Goal: Task Accomplishment & Management: Complete application form

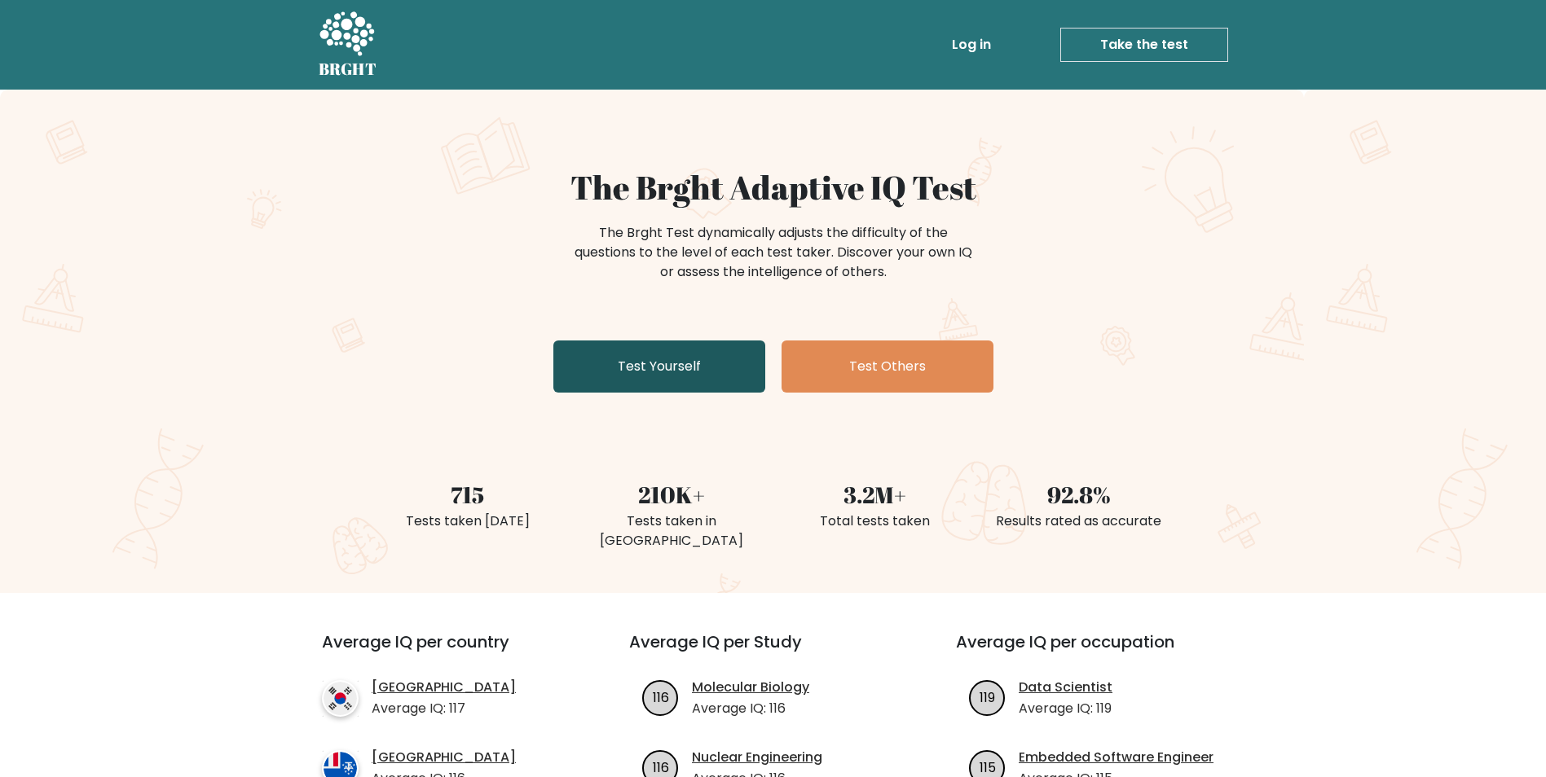
click at [642, 381] on link "Test Yourself" at bounding box center [659, 367] width 212 height 52
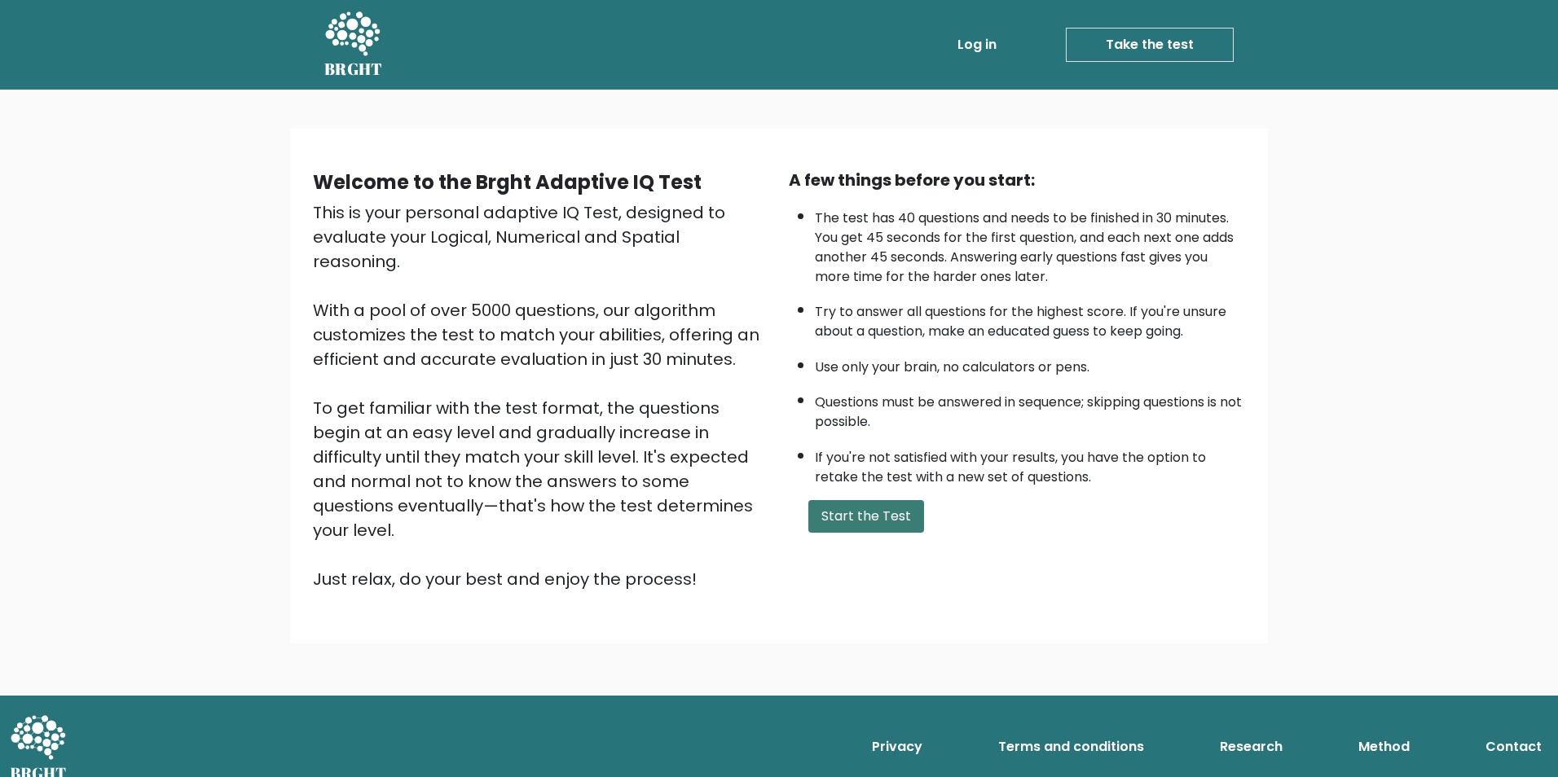
click at [821, 500] on button "Start the Test" at bounding box center [866, 516] width 116 height 33
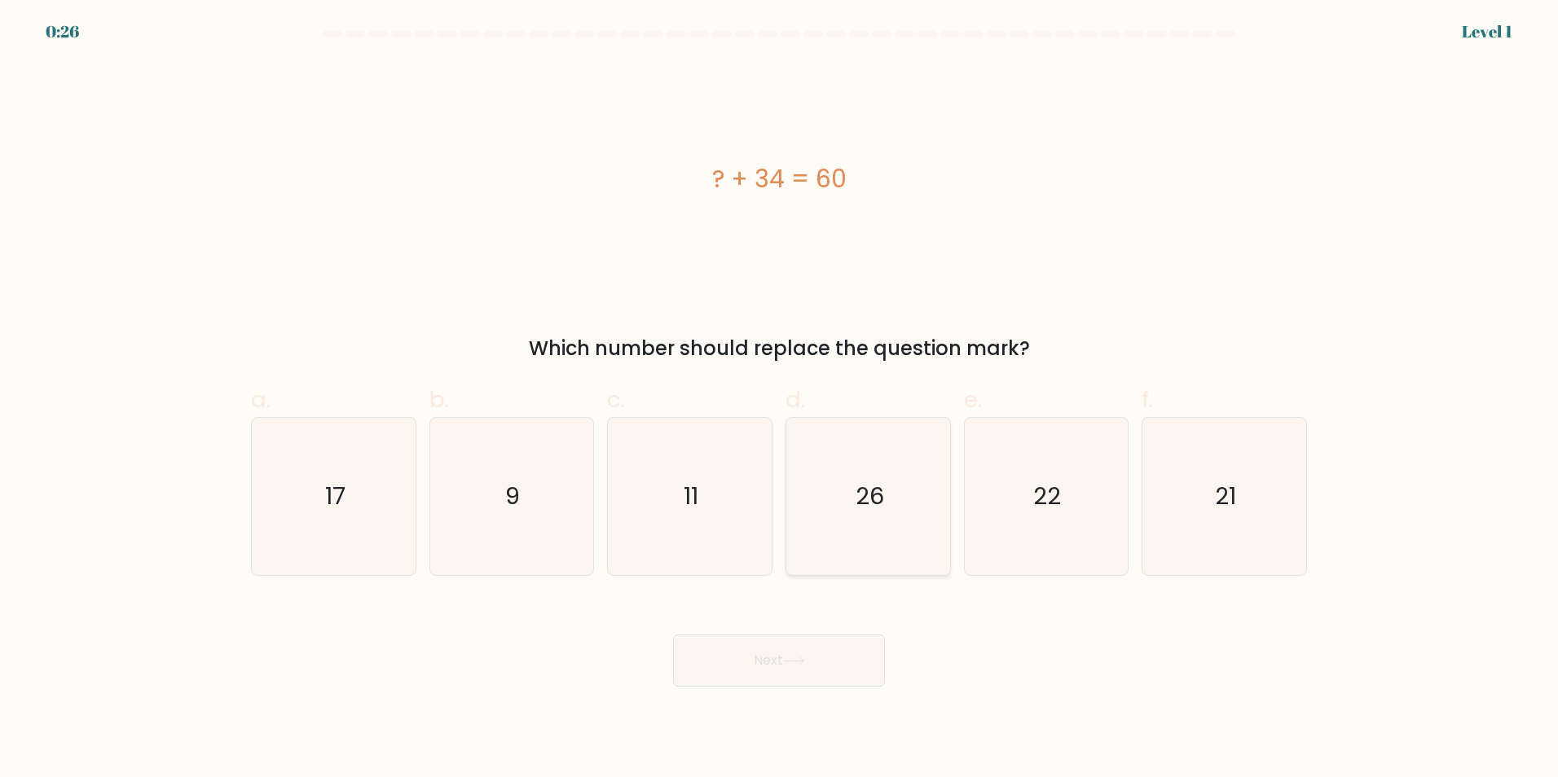
click at [889, 500] on icon "26" at bounding box center [868, 496] width 157 height 157
click at [780, 399] on input "d. 26" at bounding box center [779, 394] width 1 height 11
radio input "true"
click at [820, 657] on button "Next" at bounding box center [779, 661] width 212 height 52
click at [821, 665] on button "Next" at bounding box center [779, 661] width 212 height 52
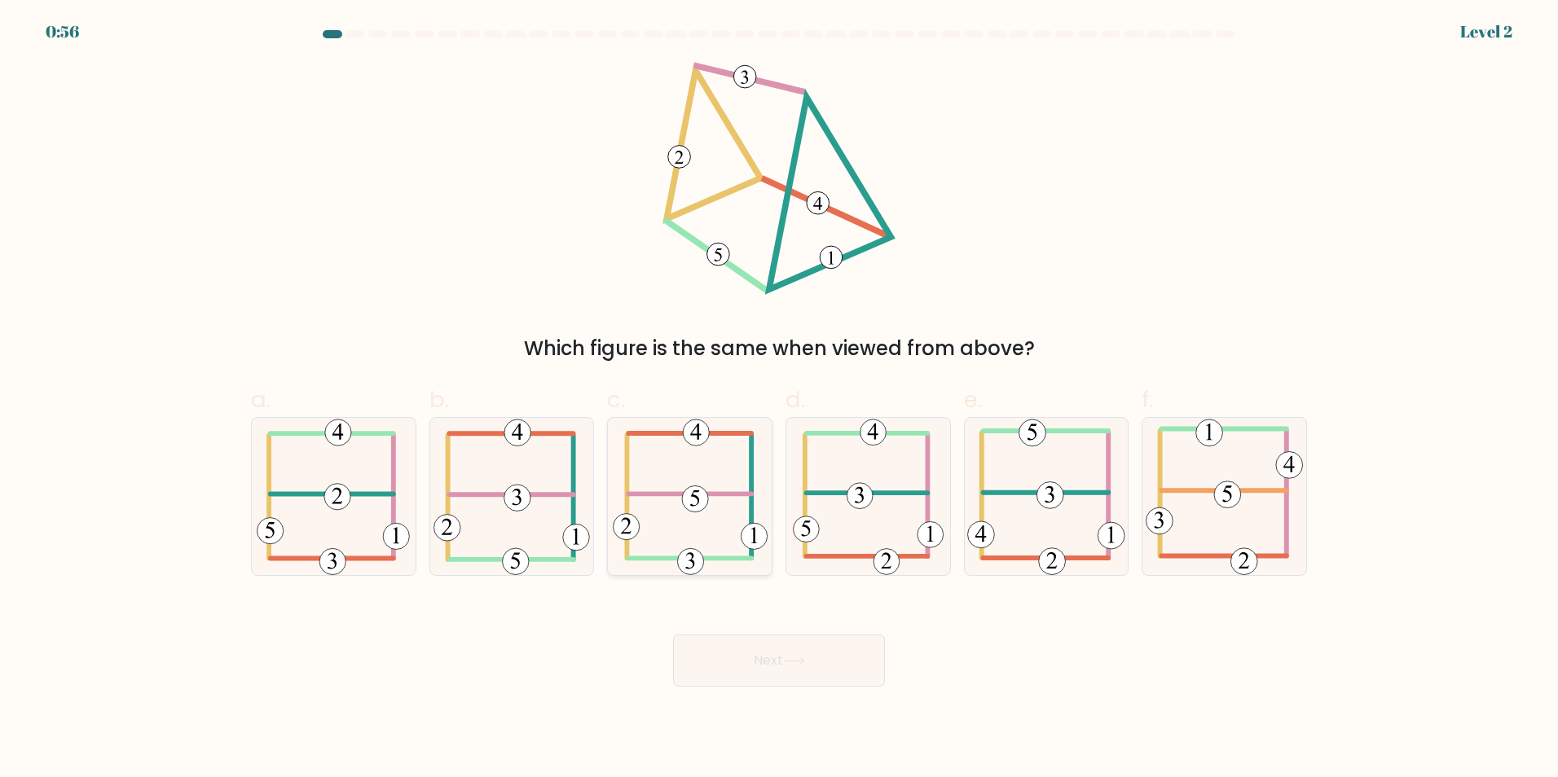
click at [669, 494] on 113 at bounding box center [689, 494] width 123 height 0
click at [779, 399] on input "c." at bounding box center [779, 394] width 1 height 11
radio input "true"
click at [846, 680] on button "Next" at bounding box center [779, 661] width 212 height 52
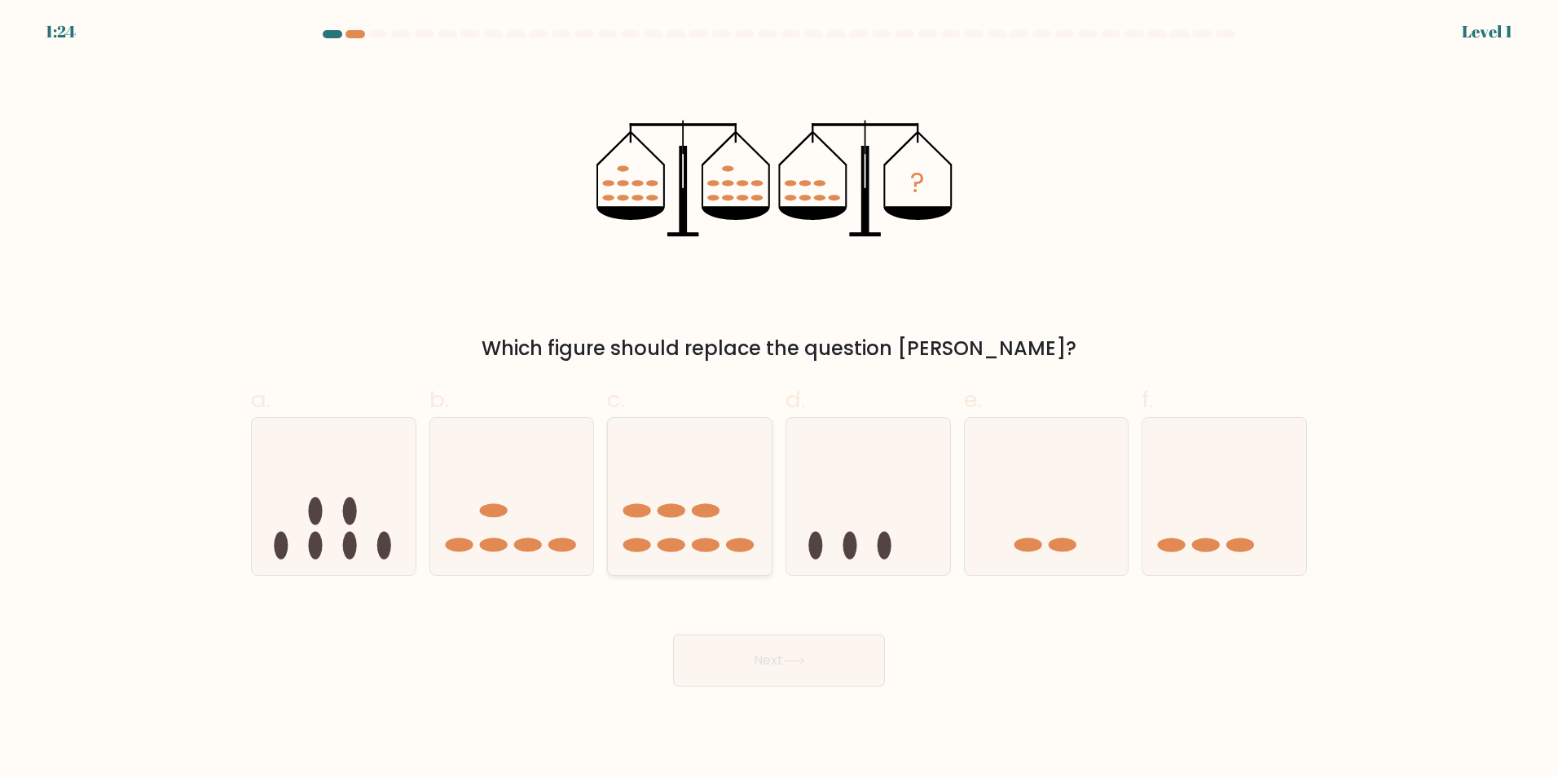
click at [710, 479] on icon at bounding box center [690, 496] width 164 height 135
click at [779, 399] on input "c." at bounding box center [779, 394] width 1 height 11
radio input "true"
click at [812, 666] on button "Next" at bounding box center [779, 661] width 212 height 52
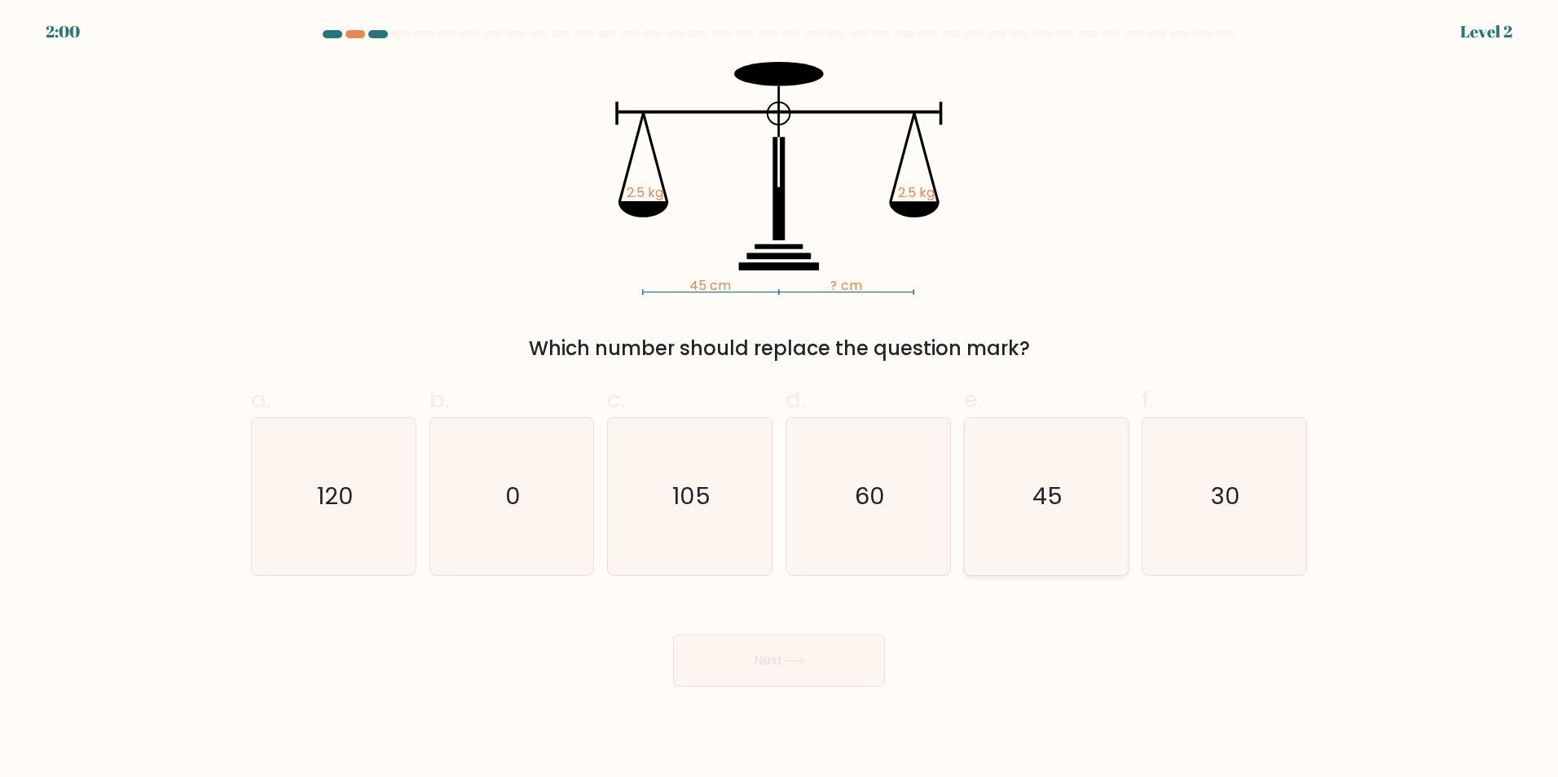
click at [1049, 478] on icon "45" at bounding box center [1045, 496] width 157 height 157
click at [780, 399] on input "e. 45" at bounding box center [779, 394] width 1 height 11
radio input "true"
click at [828, 661] on button "Next" at bounding box center [779, 661] width 212 height 52
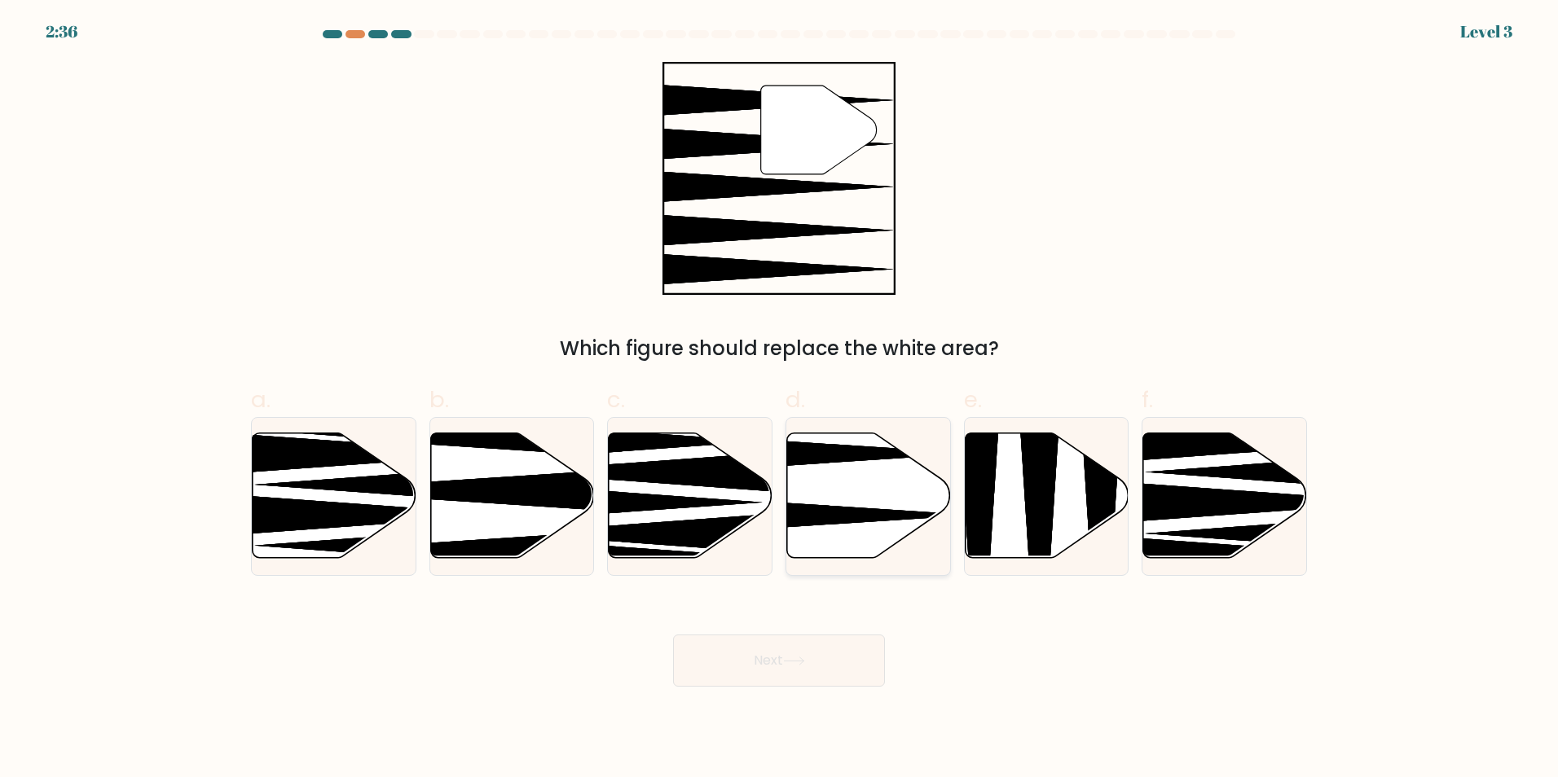
click at [880, 481] on icon at bounding box center [869, 495] width 164 height 125
click at [780, 399] on input "d." at bounding box center [779, 394] width 1 height 11
radio input "true"
click at [880, 481] on icon at bounding box center [869, 495] width 162 height 124
click at [780, 399] on input "d." at bounding box center [779, 394] width 1 height 11
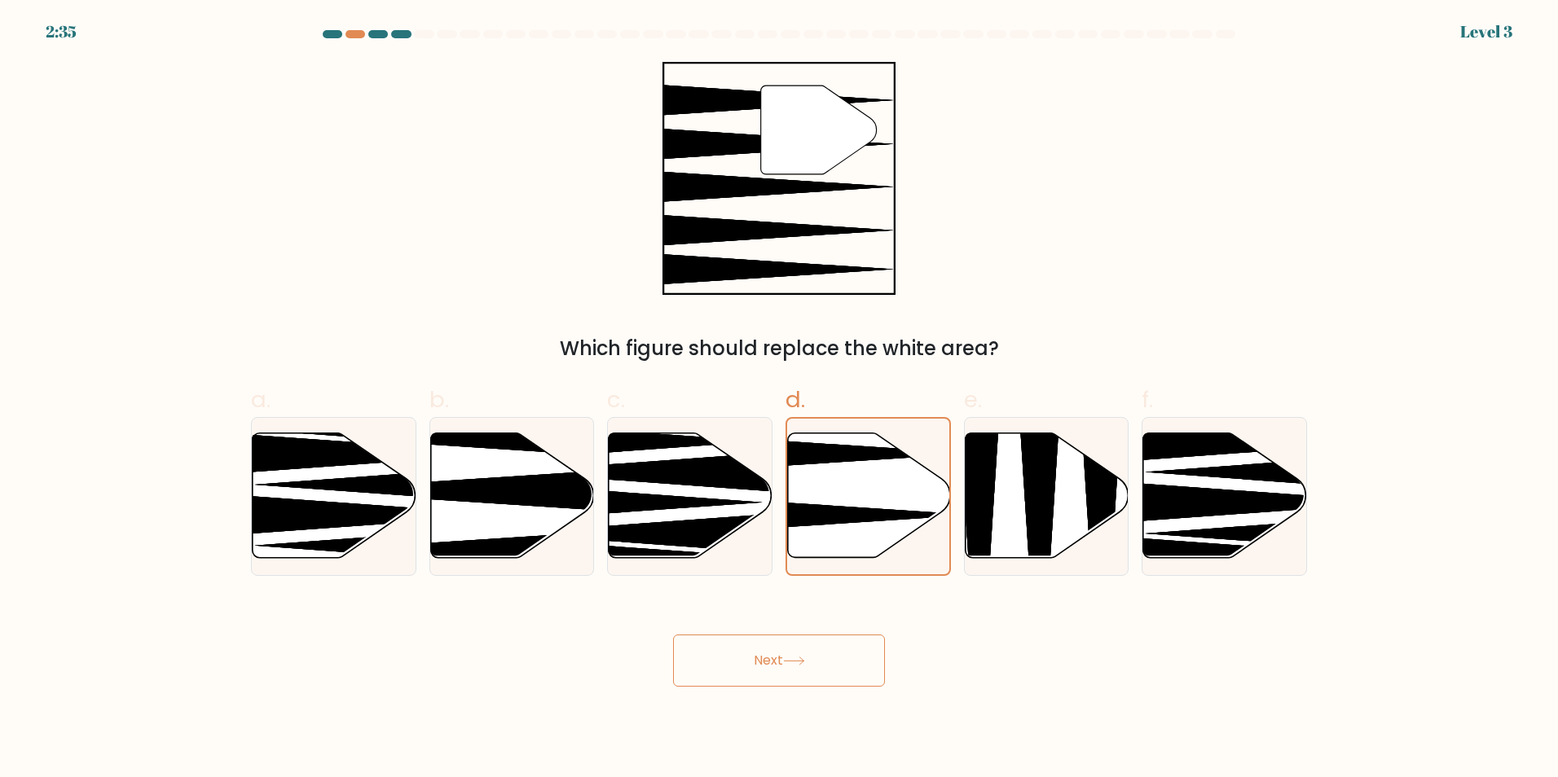
click at [832, 646] on button "Next" at bounding box center [779, 661] width 212 height 52
click at [827, 651] on button "Next" at bounding box center [779, 661] width 212 height 52
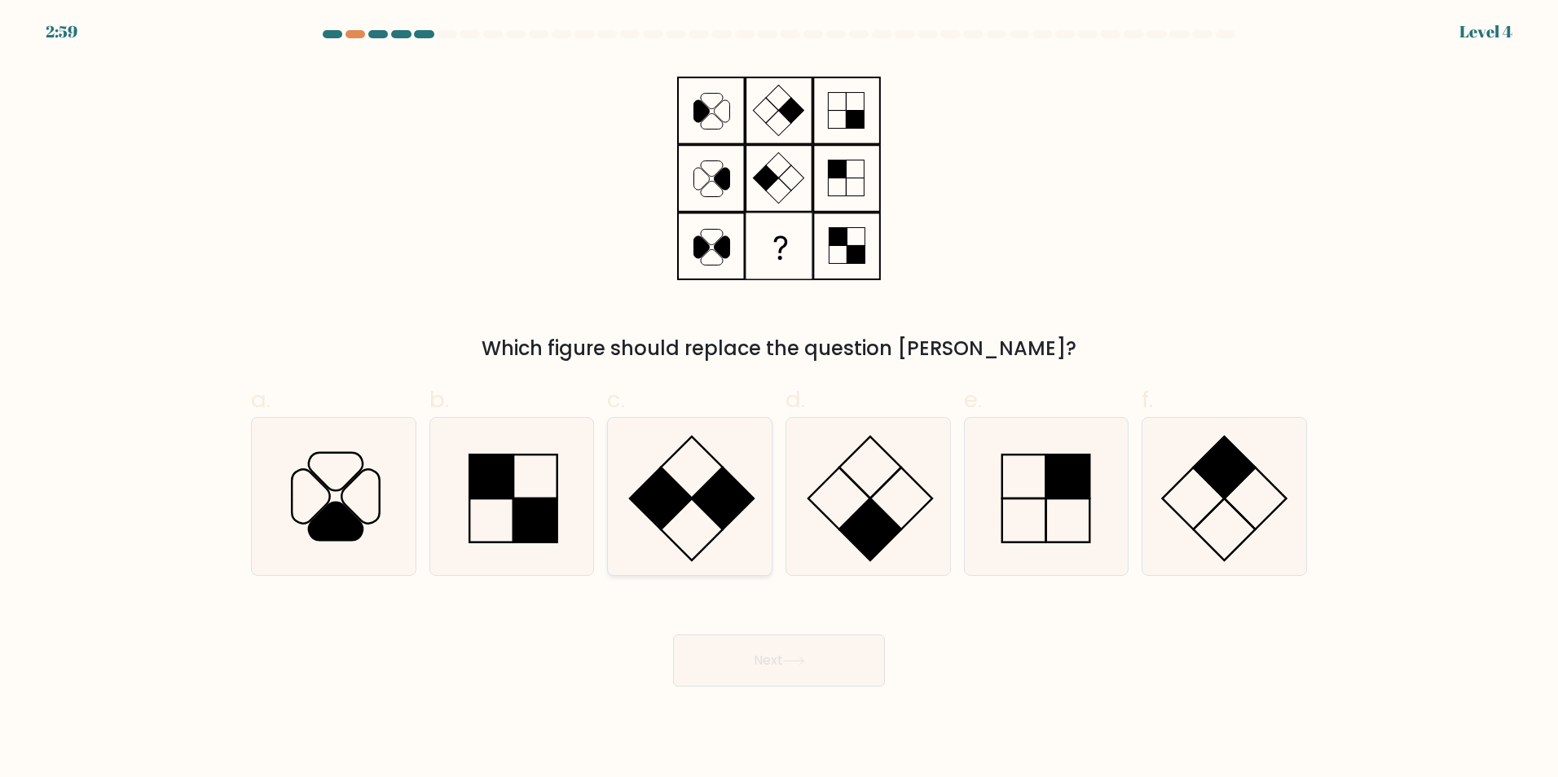
click at [743, 495] on rect at bounding box center [723, 499] width 62 height 62
click at [779, 399] on input "c." at bounding box center [779, 394] width 1 height 11
radio input "true"
click at [822, 679] on button "Next" at bounding box center [779, 661] width 212 height 52
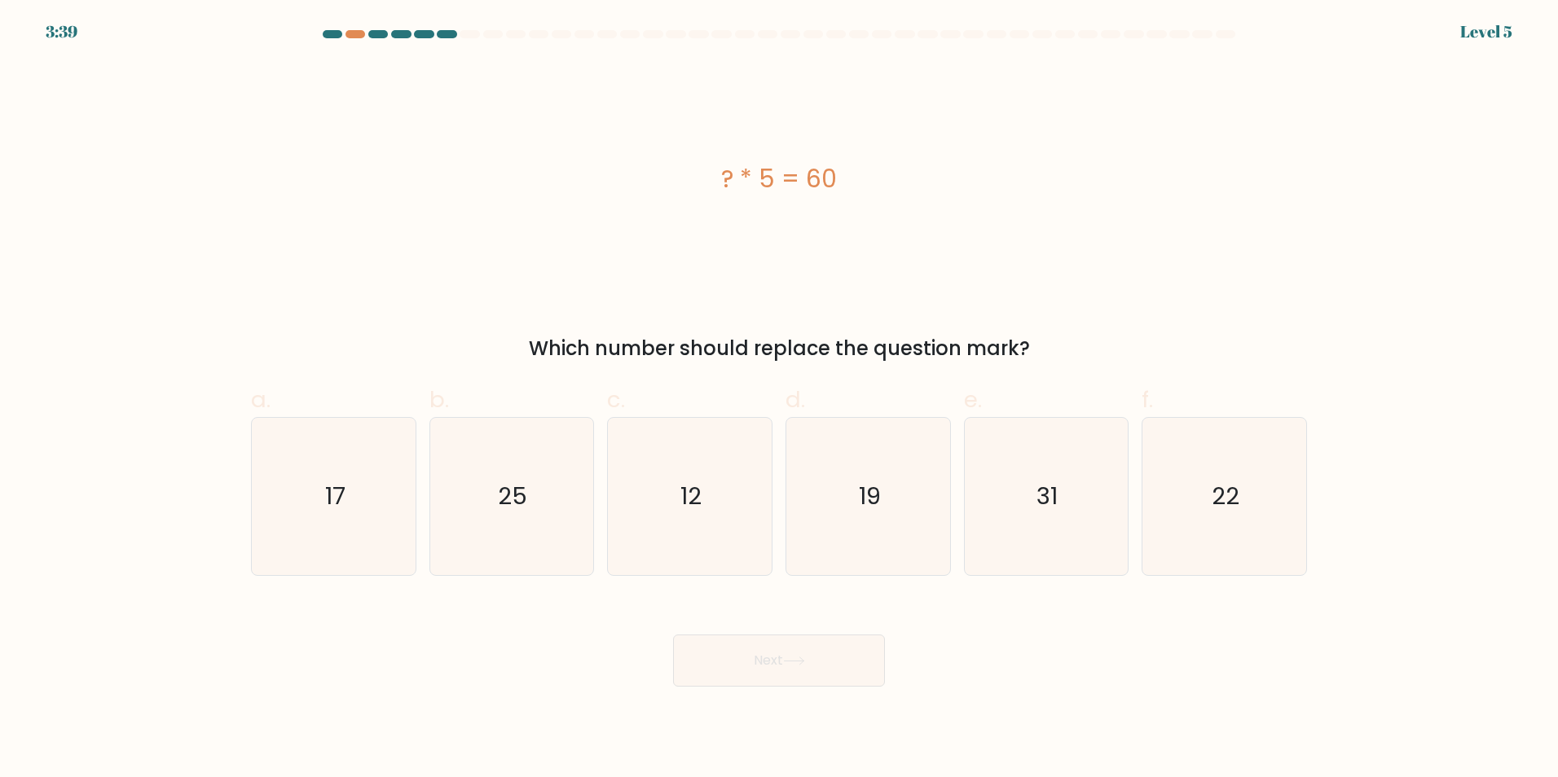
click at [821, 671] on button "Next" at bounding box center [779, 661] width 212 height 52
click at [1089, 631] on div "Next" at bounding box center [779, 641] width 1076 height 91
click at [755, 497] on icon "12" at bounding box center [689, 496] width 157 height 157
click at [779, 399] on input "c. 12" at bounding box center [779, 394] width 1 height 11
radio input "true"
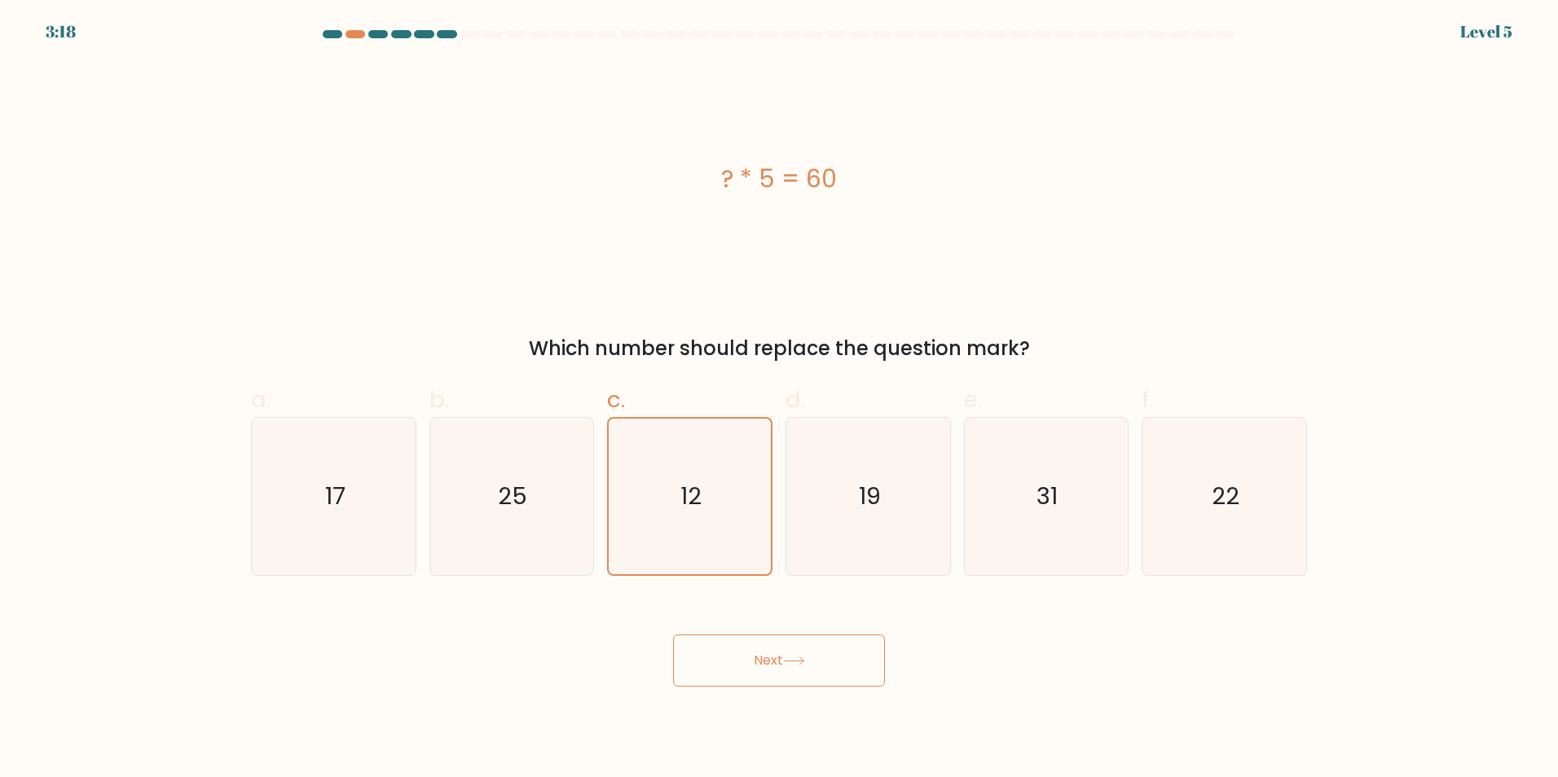
click at [839, 671] on button "Next" at bounding box center [779, 661] width 212 height 52
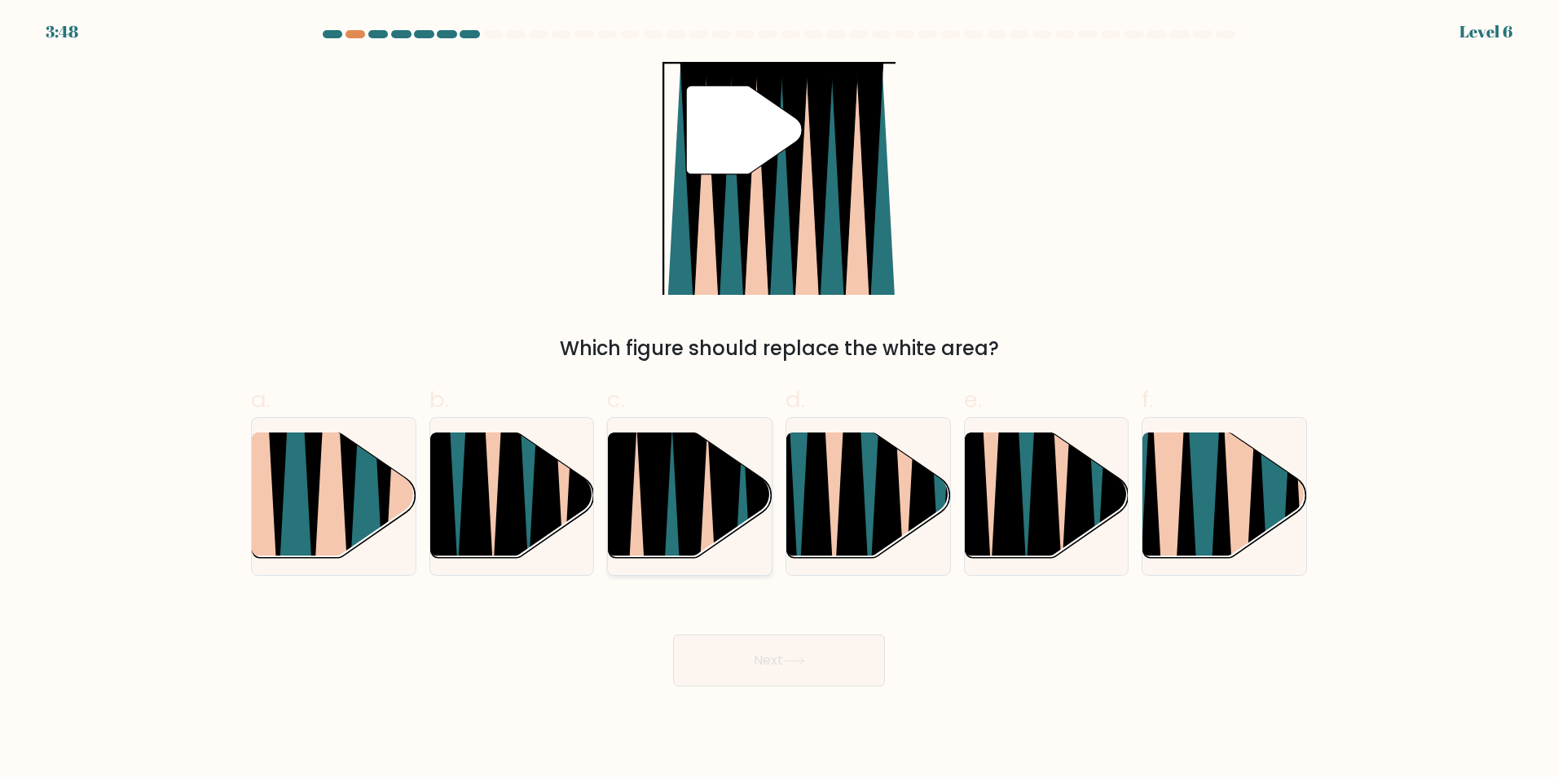
click at [744, 508] on icon at bounding box center [743, 565] width 36 height 327
click at [779, 399] on input "c." at bounding box center [779, 394] width 1 height 11
radio input "true"
click at [811, 656] on button "Next" at bounding box center [779, 661] width 212 height 52
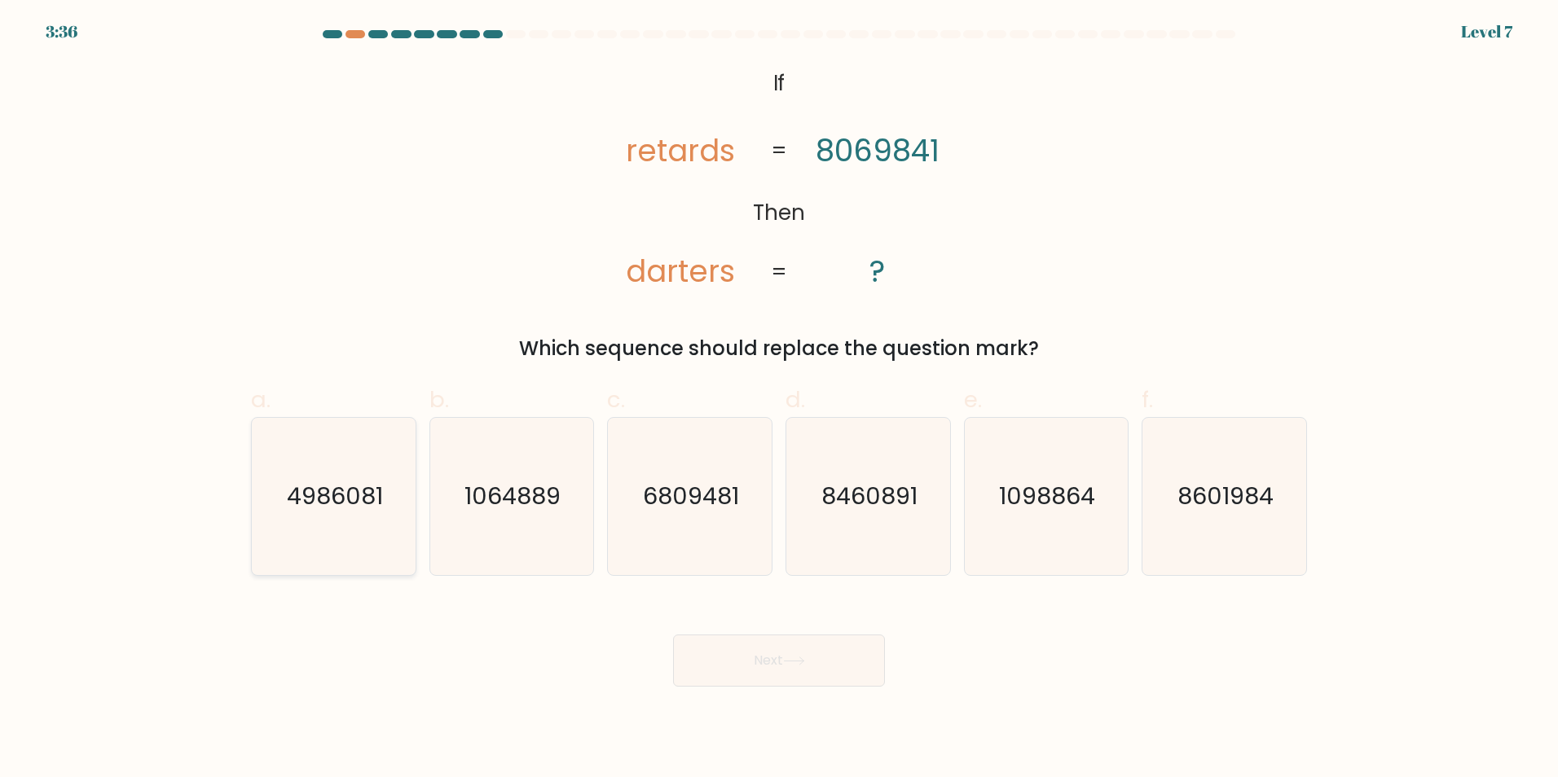
click at [359, 504] on text "4986081" at bounding box center [335, 496] width 96 height 33
click at [779, 399] on input "a. 4986081" at bounding box center [779, 394] width 1 height 11
radio input "true"
click at [790, 637] on button "Next" at bounding box center [779, 661] width 212 height 52
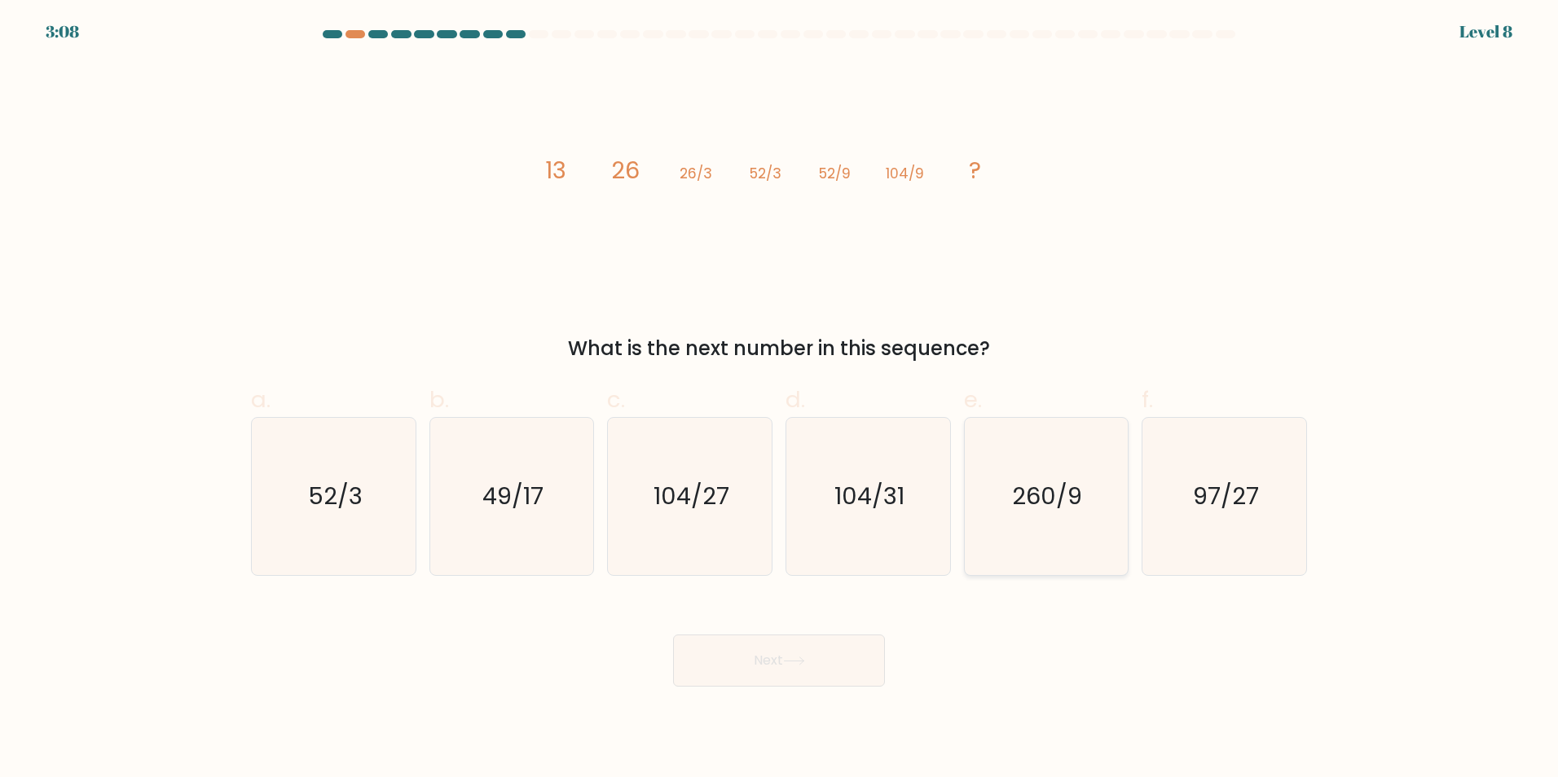
click at [1069, 503] on text "260/9" at bounding box center [1048, 496] width 70 height 33
click at [780, 399] on input "e. 260/9" at bounding box center [779, 394] width 1 height 11
radio input "true"
click at [803, 648] on button "Next" at bounding box center [779, 661] width 212 height 52
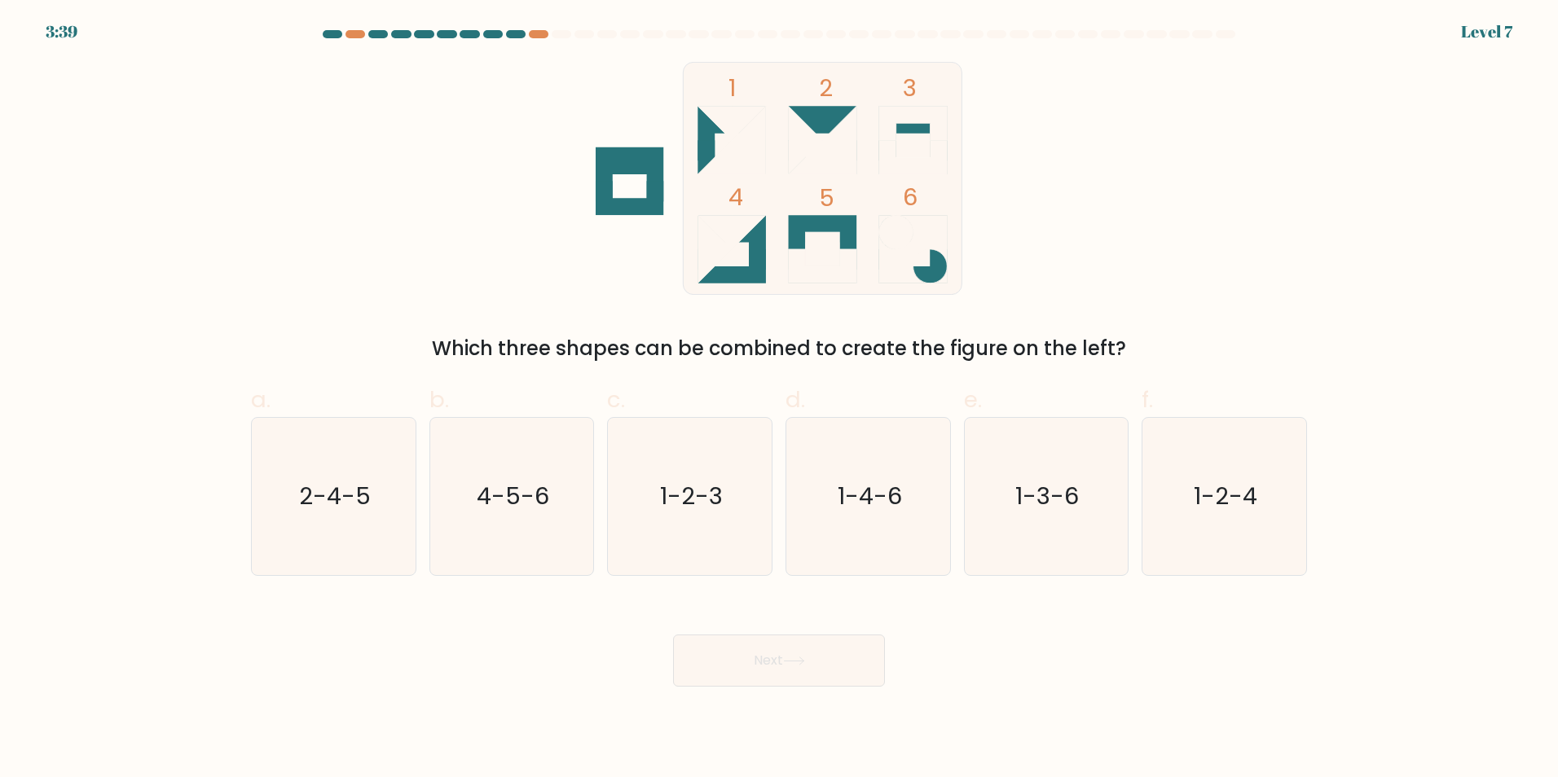
drag, startPoint x: 617, startPoint y: 209, endPoint x: 747, endPoint y: 216, distance: 130.6
click at [747, 216] on icon "1 2 3 4 5 6" at bounding box center [779, 178] width 438 height 233
click at [645, 190] on icon "1 2 3 4 5 6" at bounding box center [779, 178] width 438 height 233
click at [768, 144] on rect at bounding box center [822, 178] width 279 height 232
click at [688, 113] on rect at bounding box center [822, 178] width 279 height 232
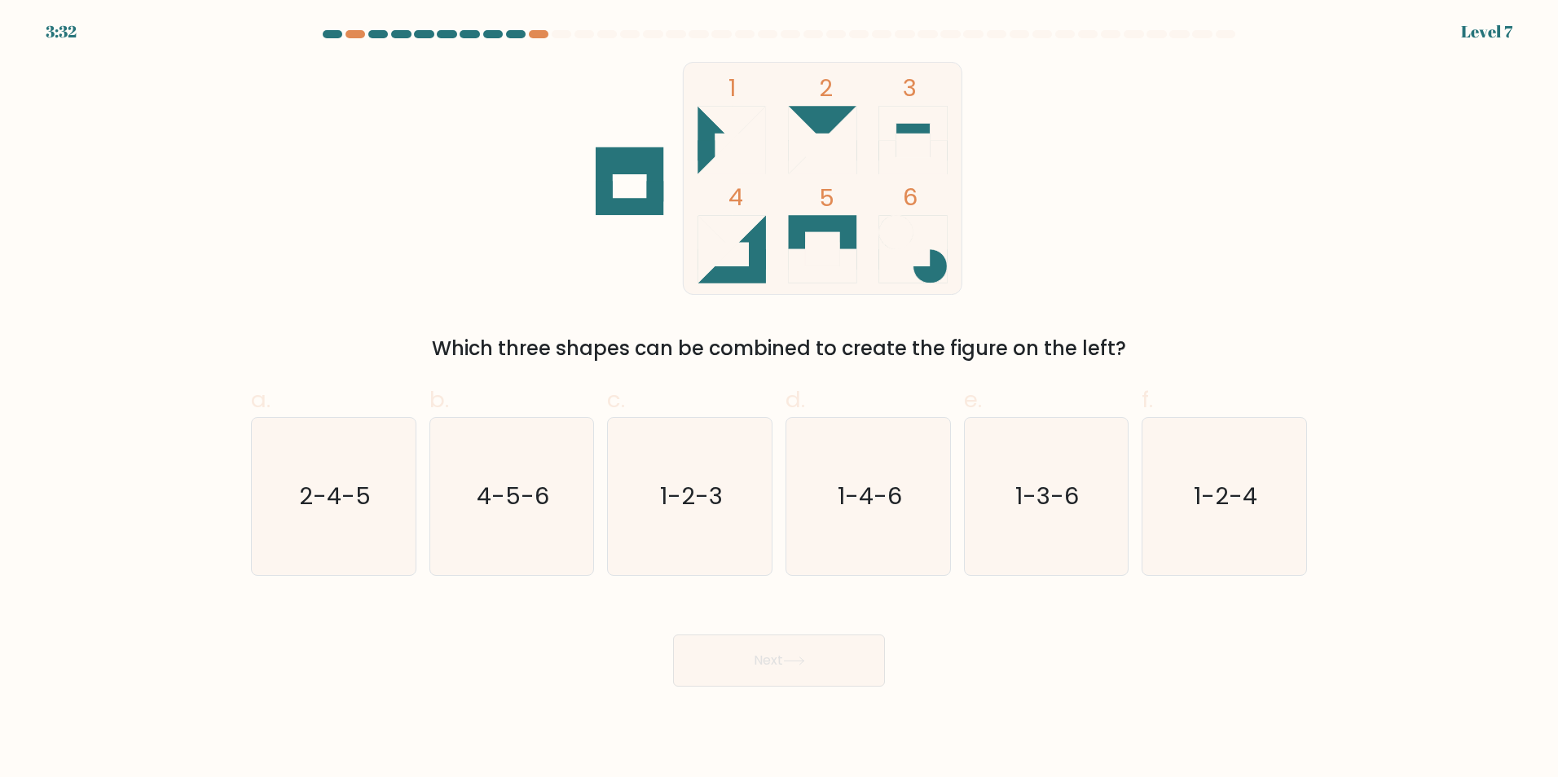
click at [936, 354] on div "Which three shapes can be combined to create the figure on the left?" at bounding box center [779, 348] width 1036 height 29
click at [696, 123] on rect at bounding box center [822, 178] width 279 height 232
click at [747, 267] on icon at bounding box center [731, 266] width 68 height 34
click at [724, 183] on rect at bounding box center [822, 178] width 279 height 232
click at [825, 147] on icon at bounding box center [823, 140] width 68 height 68
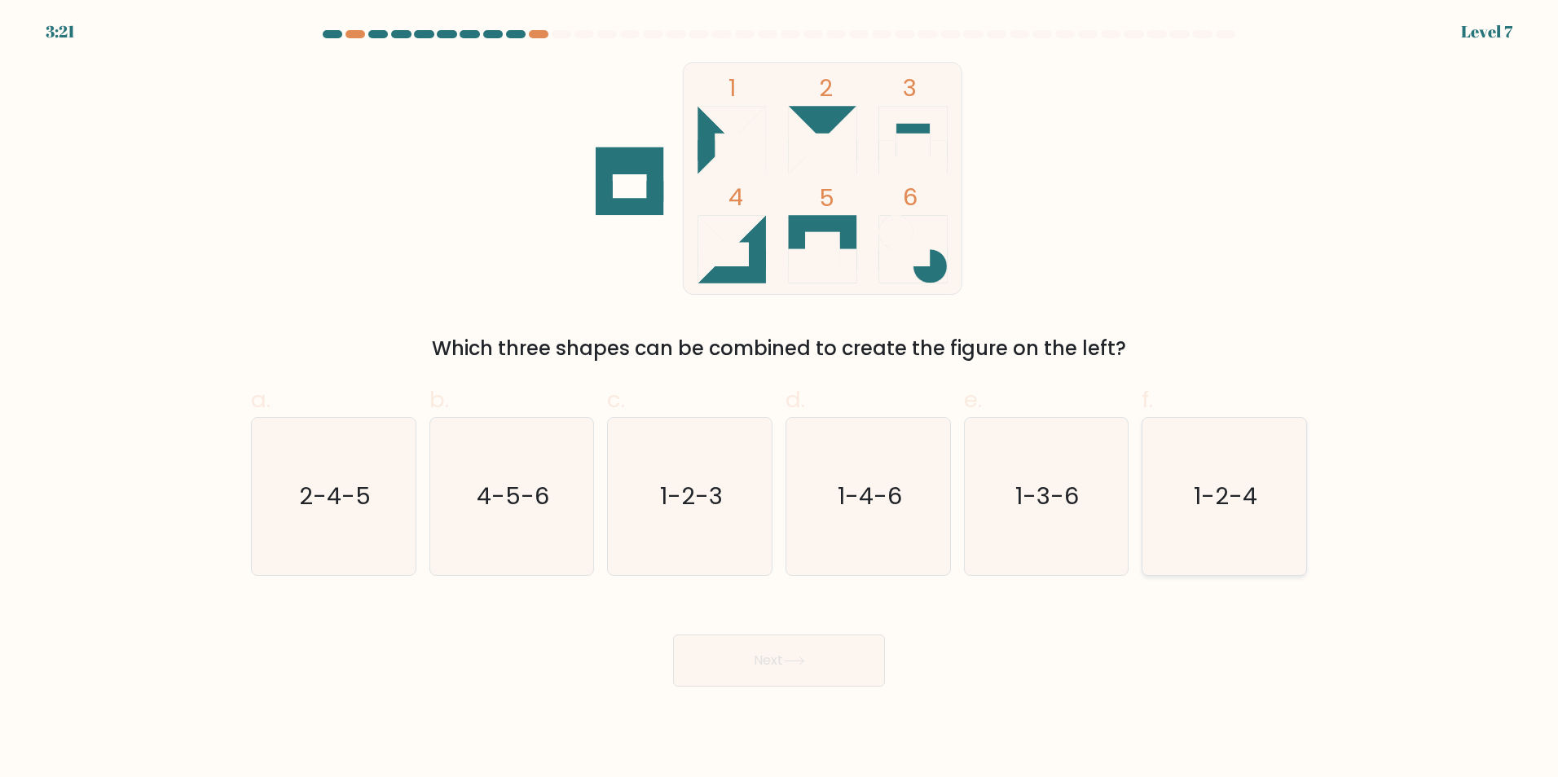
click at [1218, 517] on icon "1-2-4" at bounding box center [1224, 496] width 157 height 157
click at [780, 399] on input "f. 1-2-4" at bounding box center [779, 394] width 1 height 11
radio input "true"
click at [750, 682] on button "Next" at bounding box center [779, 661] width 212 height 52
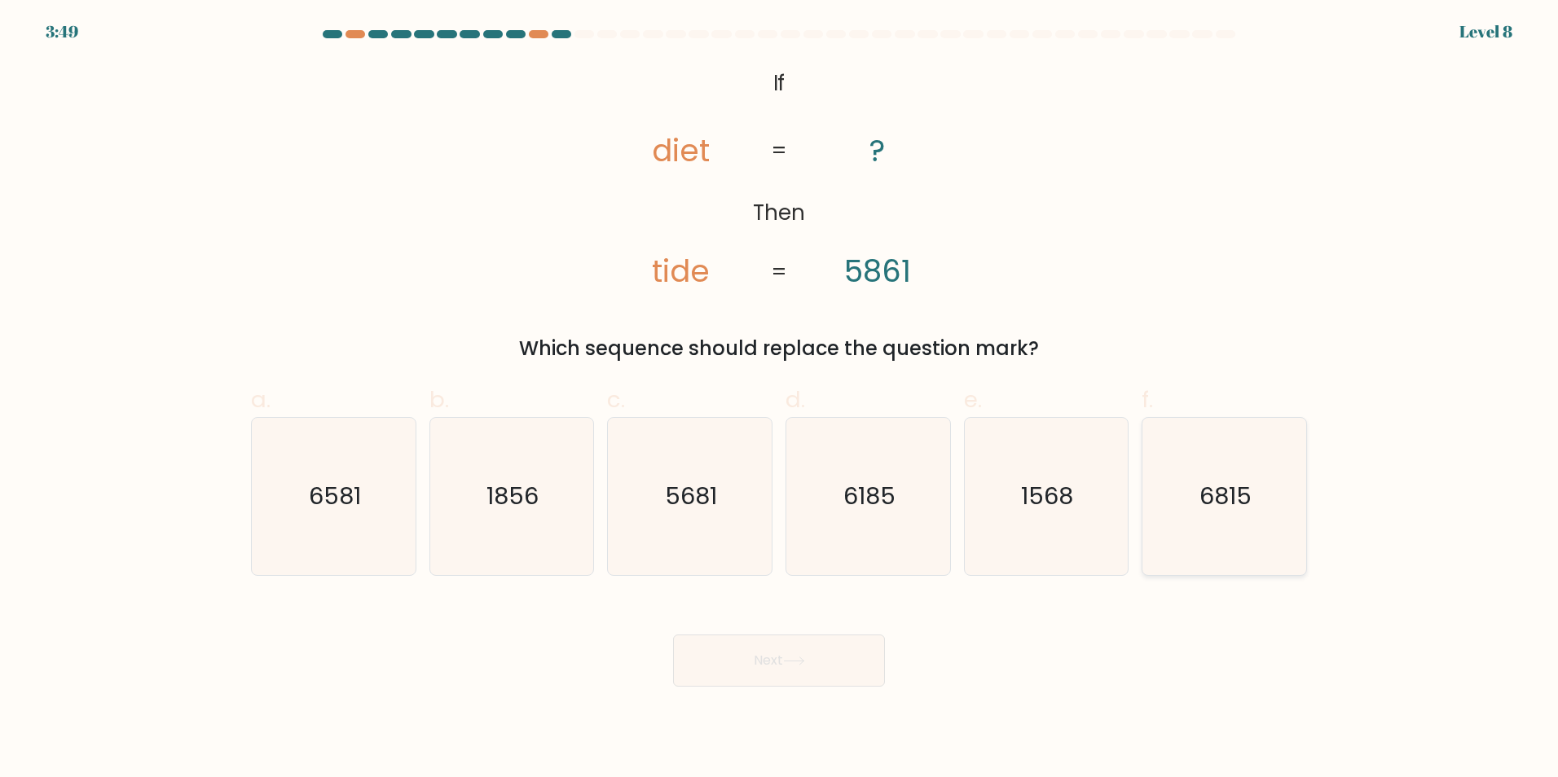
click at [1230, 523] on icon "6815" at bounding box center [1224, 496] width 157 height 157
click at [780, 399] on input "f. 6815" at bounding box center [779, 394] width 1 height 11
radio input "true"
click at [776, 657] on button "Next" at bounding box center [779, 661] width 212 height 52
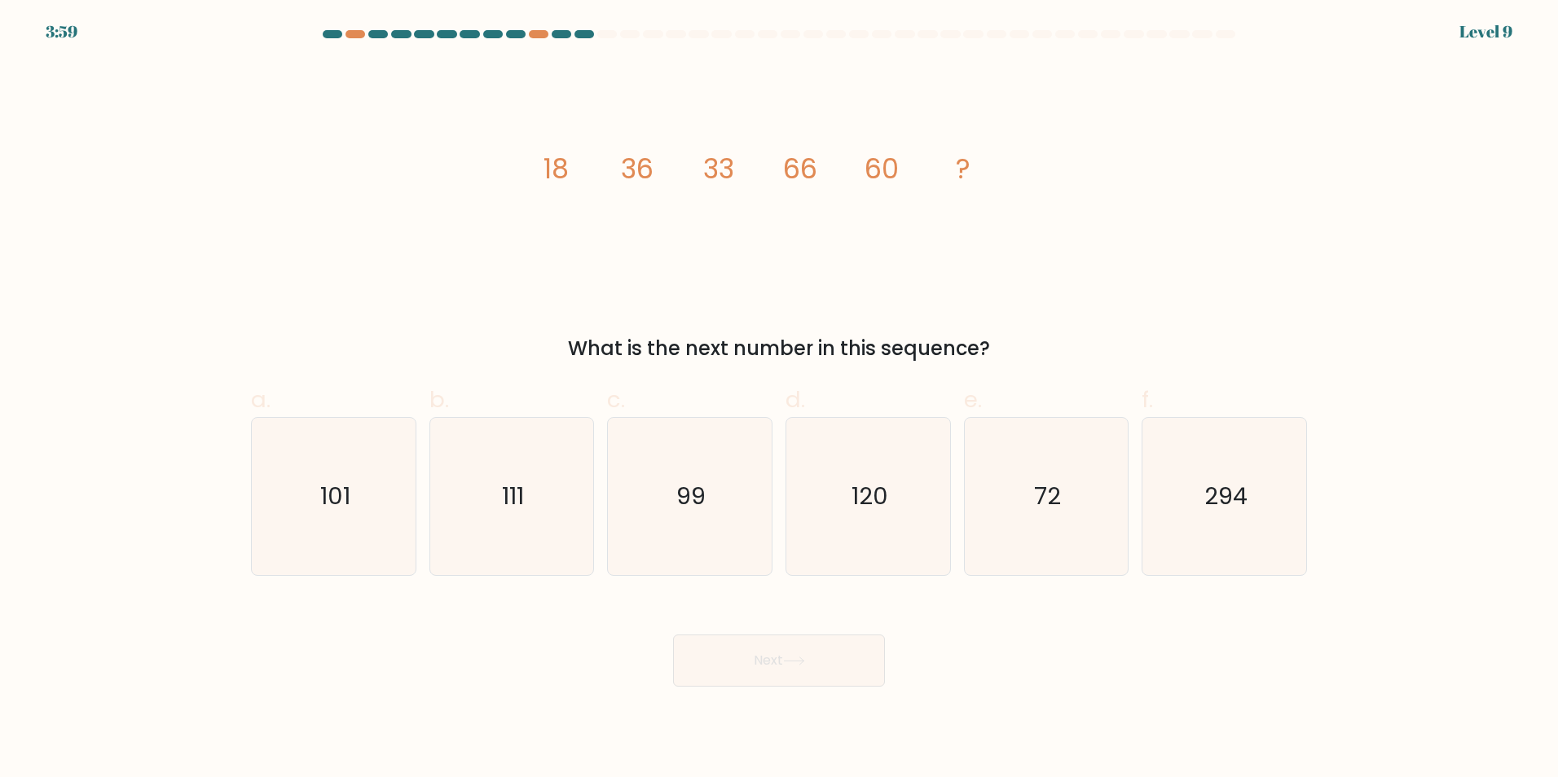
click at [758, 187] on icon "image/svg+xml 18 36 33 66 60 ?" at bounding box center [779, 178] width 489 height 233
click at [847, 493] on icon "120" at bounding box center [868, 496] width 157 height 157
click at [780, 399] on input "d. 120" at bounding box center [779, 394] width 1 height 11
radio input "true"
click at [846, 645] on button "Next" at bounding box center [779, 661] width 212 height 52
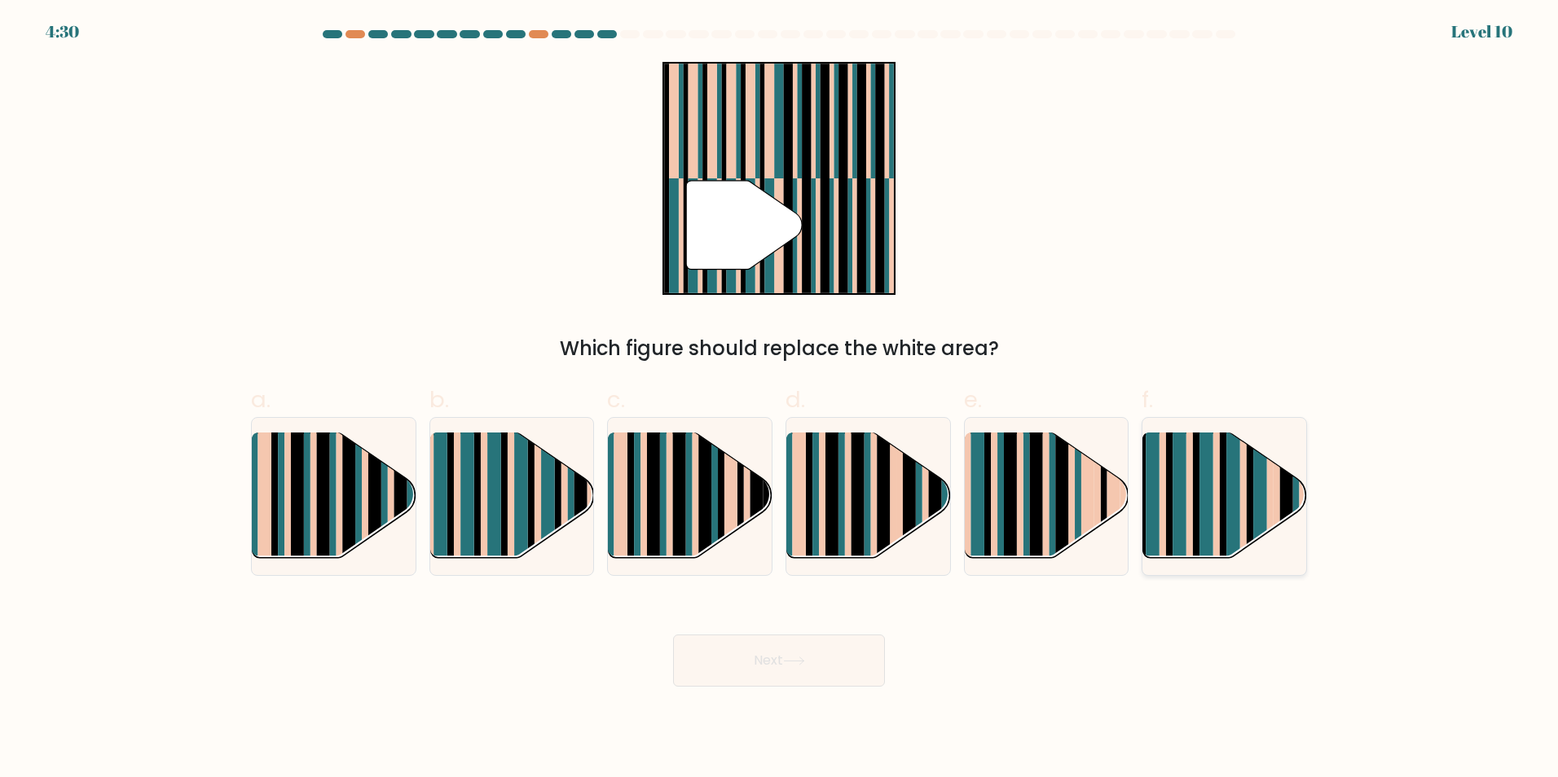
click at [1163, 498] on rect at bounding box center [1162, 510] width 7 height 162
click at [780, 399] on input "f." at bounding box center [779, 394] width 1 height 11
radio input "true"
click at [826, 636] on button "Next" at bounding box center [779, 661] width 212 height 52
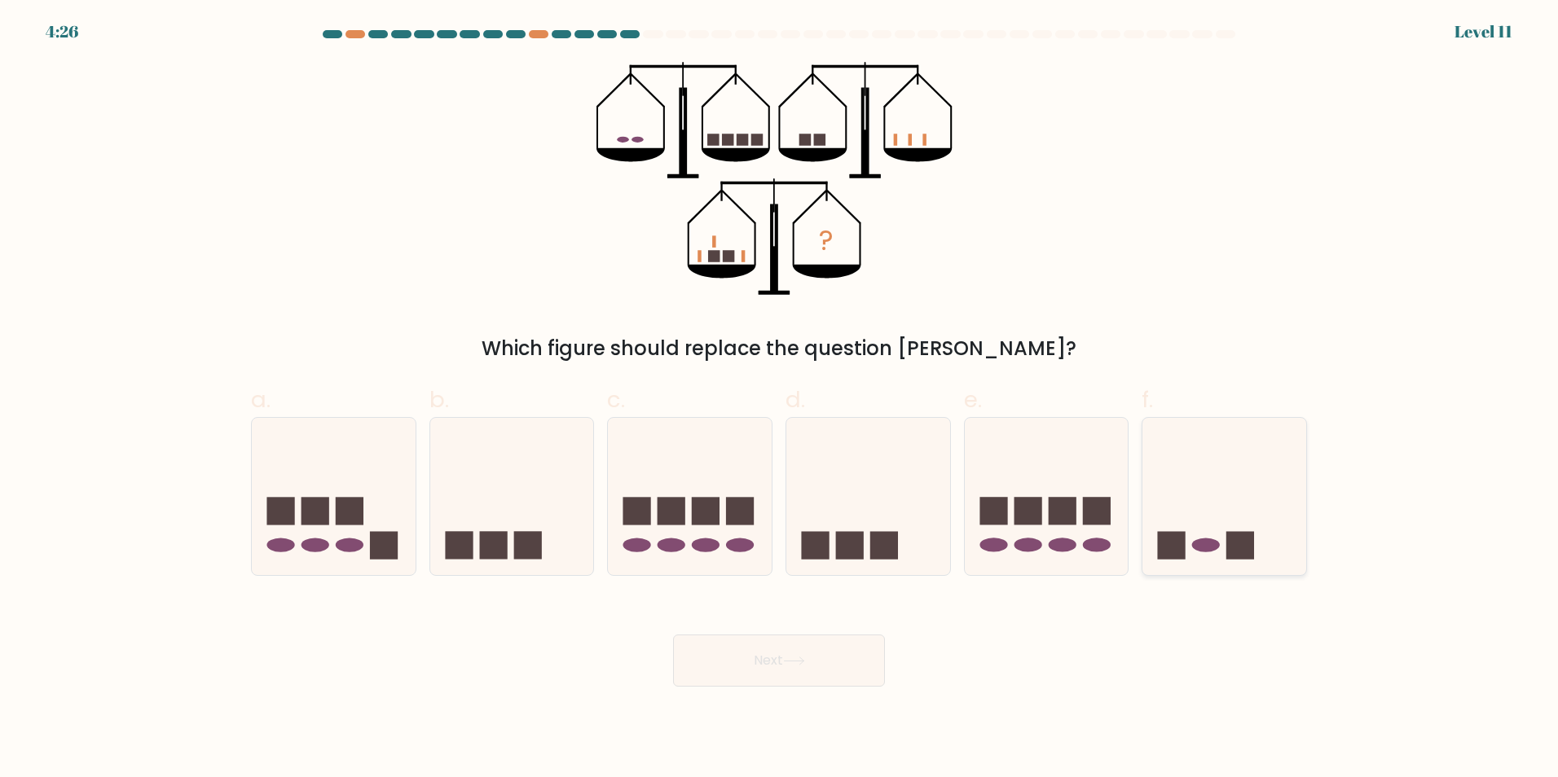
click at [1266, 547] on icon at bounding box center [1224, 496] width 164 height 135
click at [780, 399] on input "f." at bounding box center [779, 394] width 1 height 11
radio input "true"
click at [898, 642] on div "Next" at bounding box center [779, 641] width 1076 height 91
click at [858, 631] on div "Next" at bounding box center [779, 641] width 1076 height 91
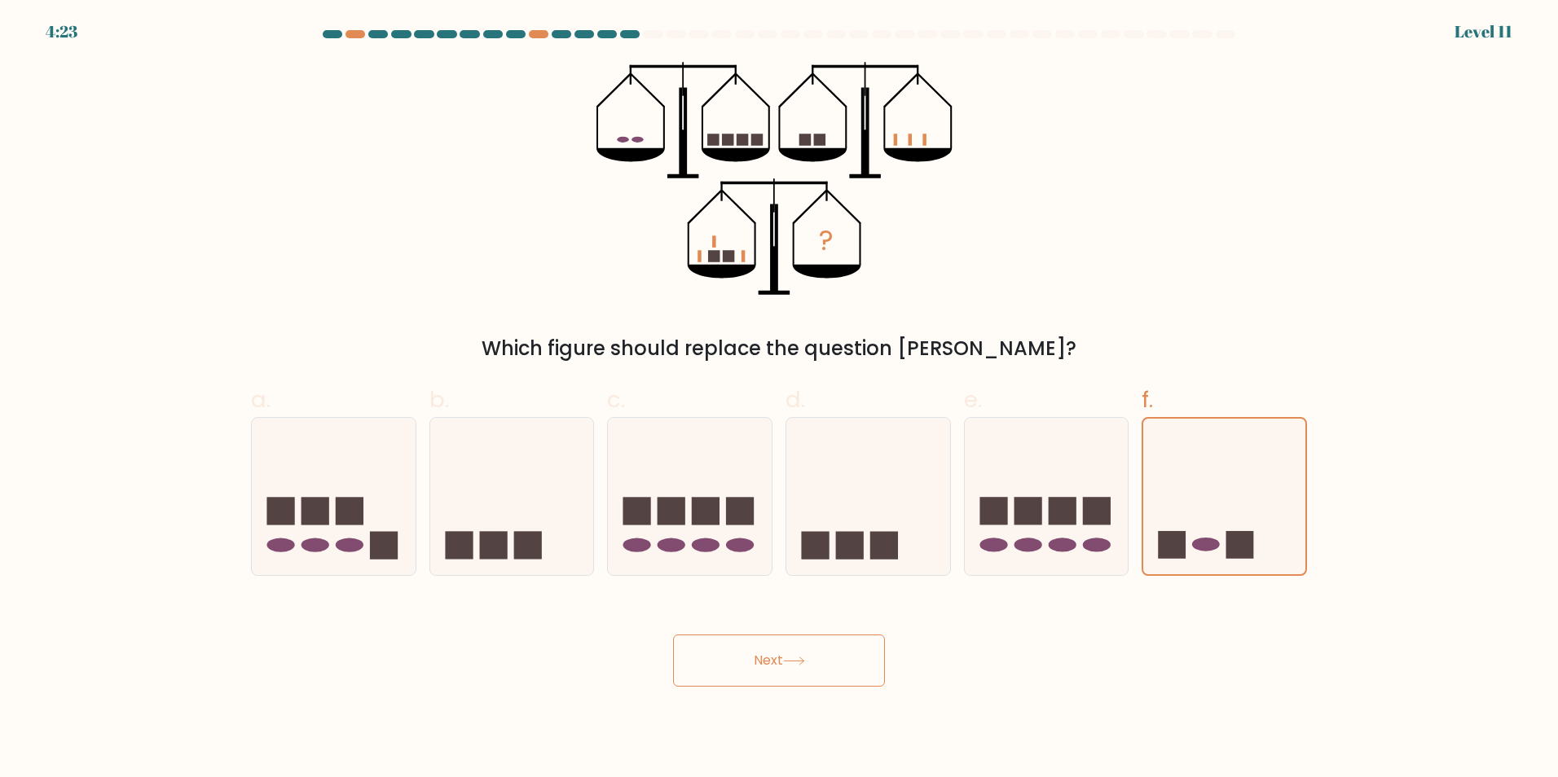
click at [843, 641] on button "Next" at bounding box center [779, 661] width 212 height 52
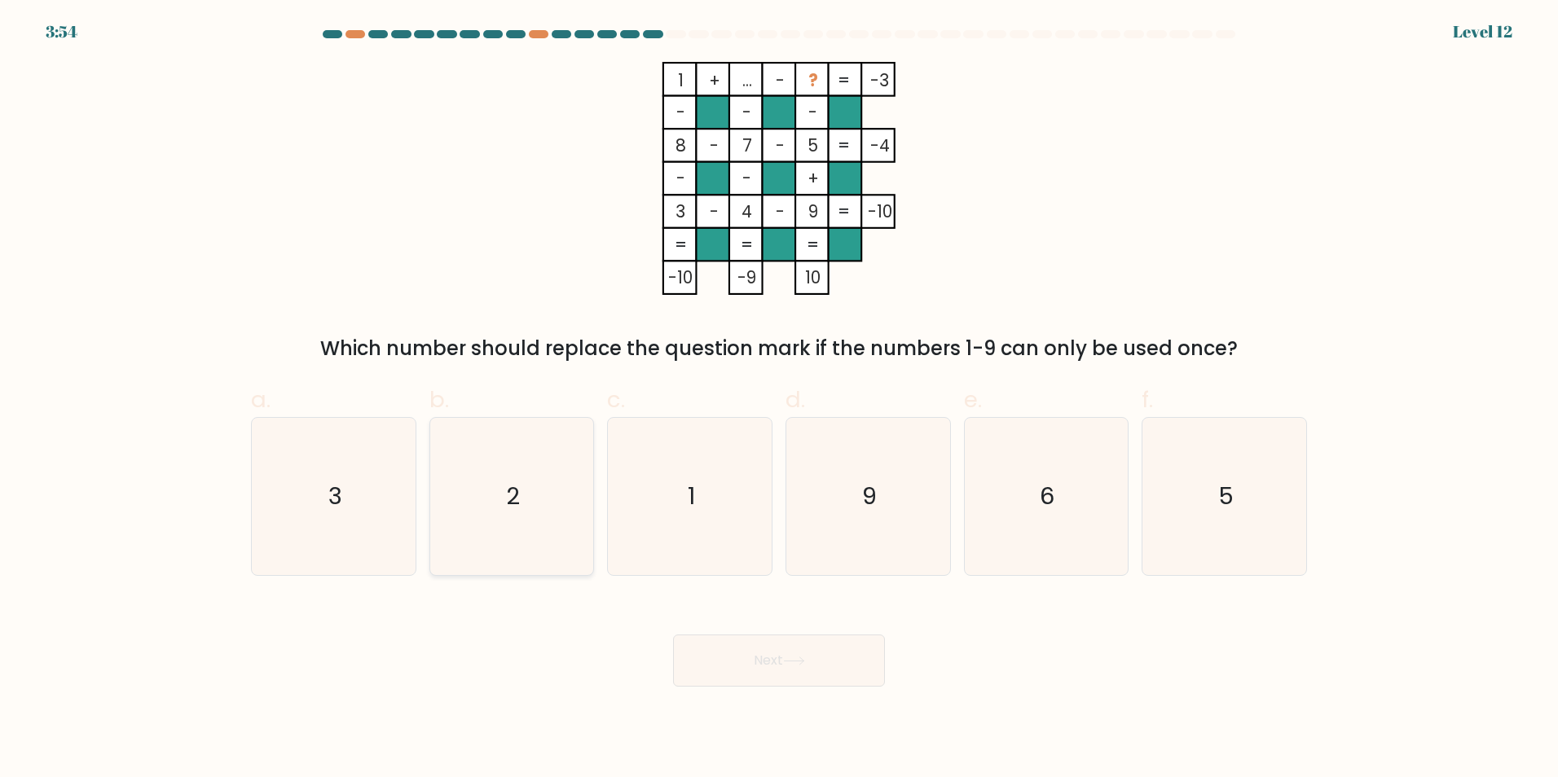
click at [526, 502] on icon "2" at bounding box center [511, 496] width 157 height 157
click at [779, 399] on input "b. 2" at bounding box center [779, 394] width 1 height 11
radio input "true"
click at [746, 664] on button "Next" at bounding box center [779, 661] width 212 height 52
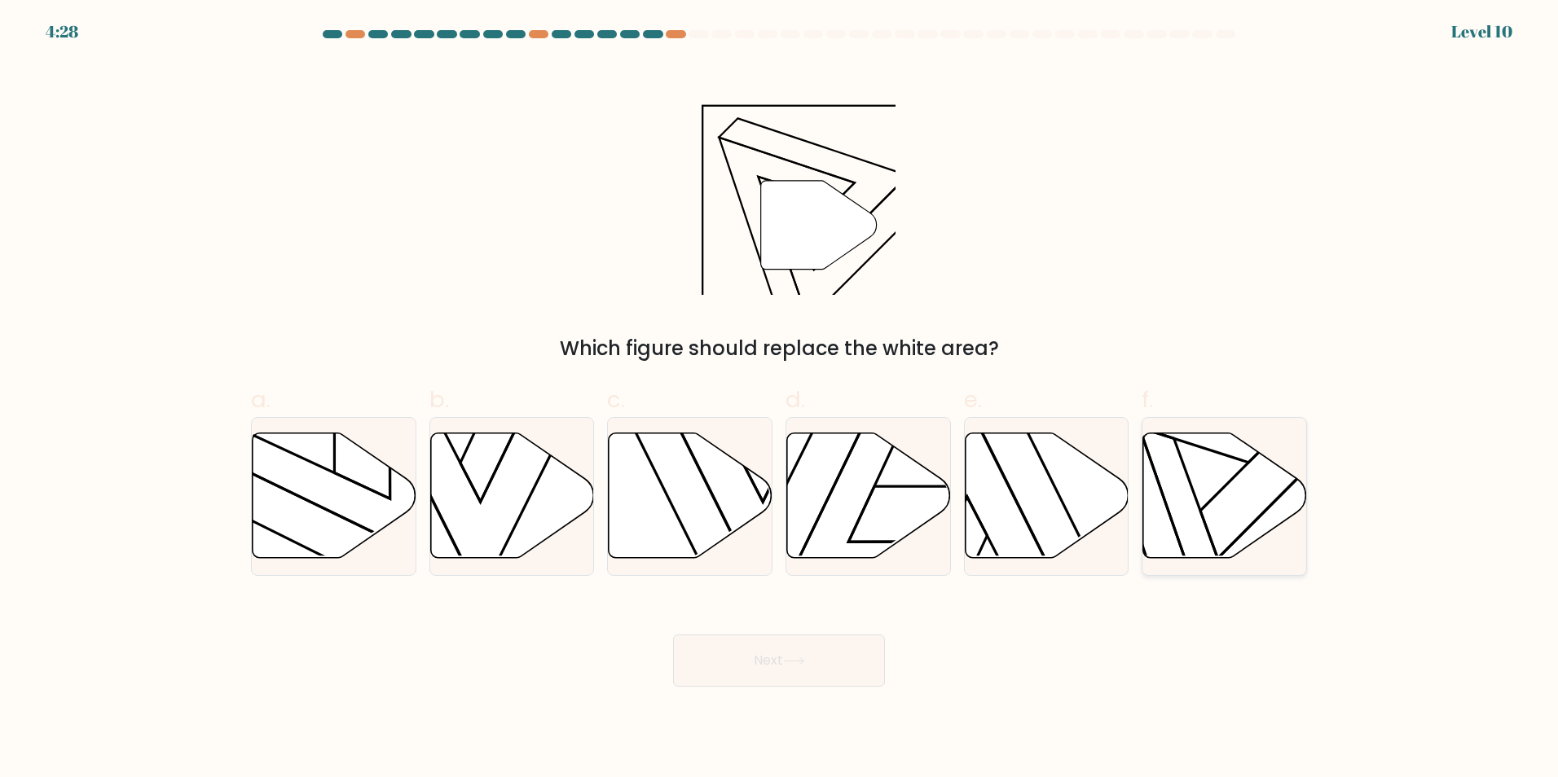
click at [1195, 452] on icon at bounding box center [1225, 495] width 164 height 125
click at [780, 399] on input "f." at bounding box center [779, 394] width 1 height 11
radio input "true"
click at [831, 667] on button "Next" at bounding box center [779, 661] width 212 height 52
click at [831, 665] on button "Next" at bounding box center [779, 661] width 212 height 52
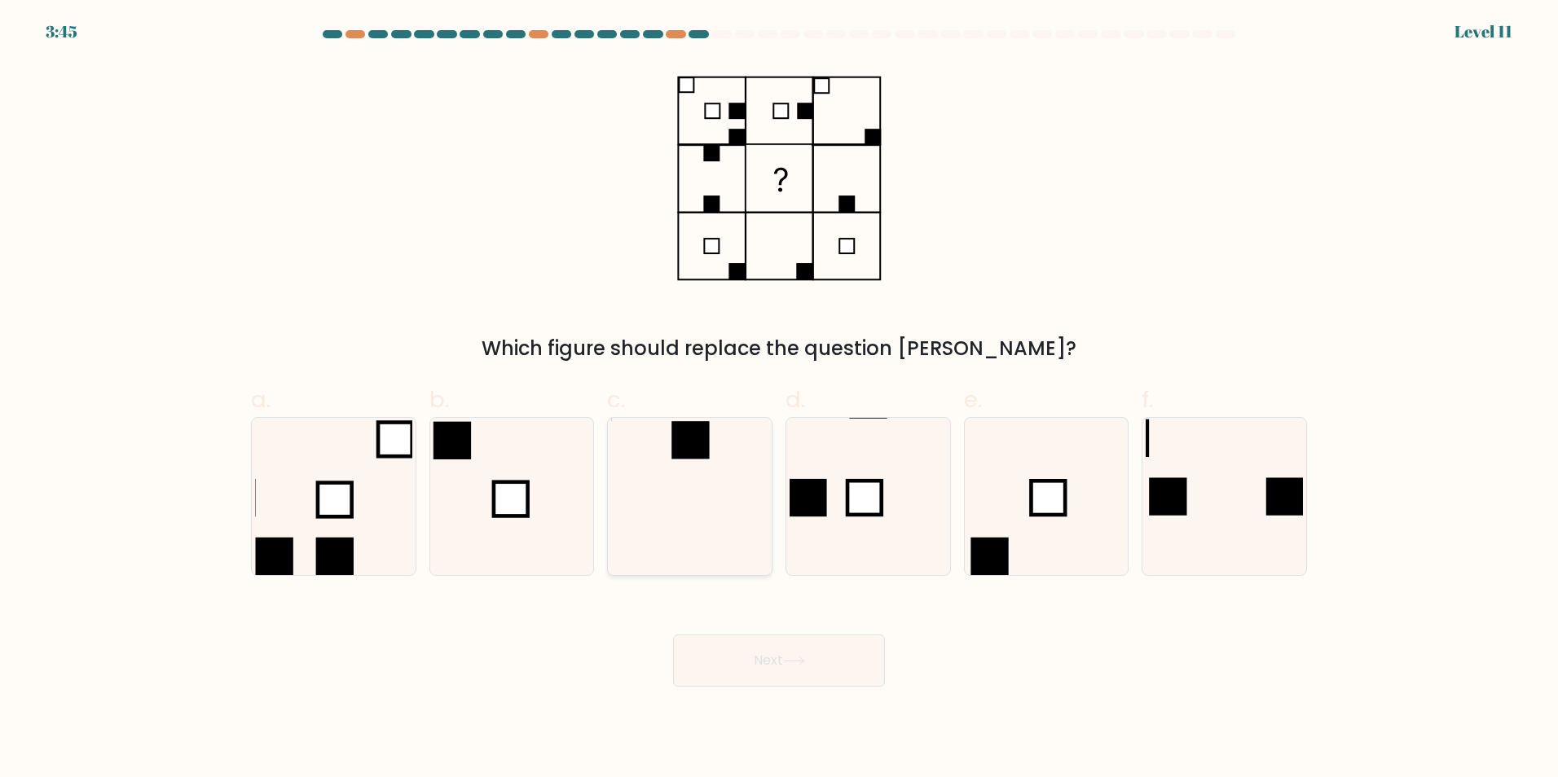
click at [697, 440] on rect at bounding box center [689, 439] width 37 height 37
click at [779, 399] on input "c." at bounding box center [779, 394] width 1 height 11
radio input "true"
click at [825, 673] on button "Next" at bounding box center [779, 661] width 212 height 52
click at [826, 660] on button "Next" at bounding box center [779, 661] width 212 height 52
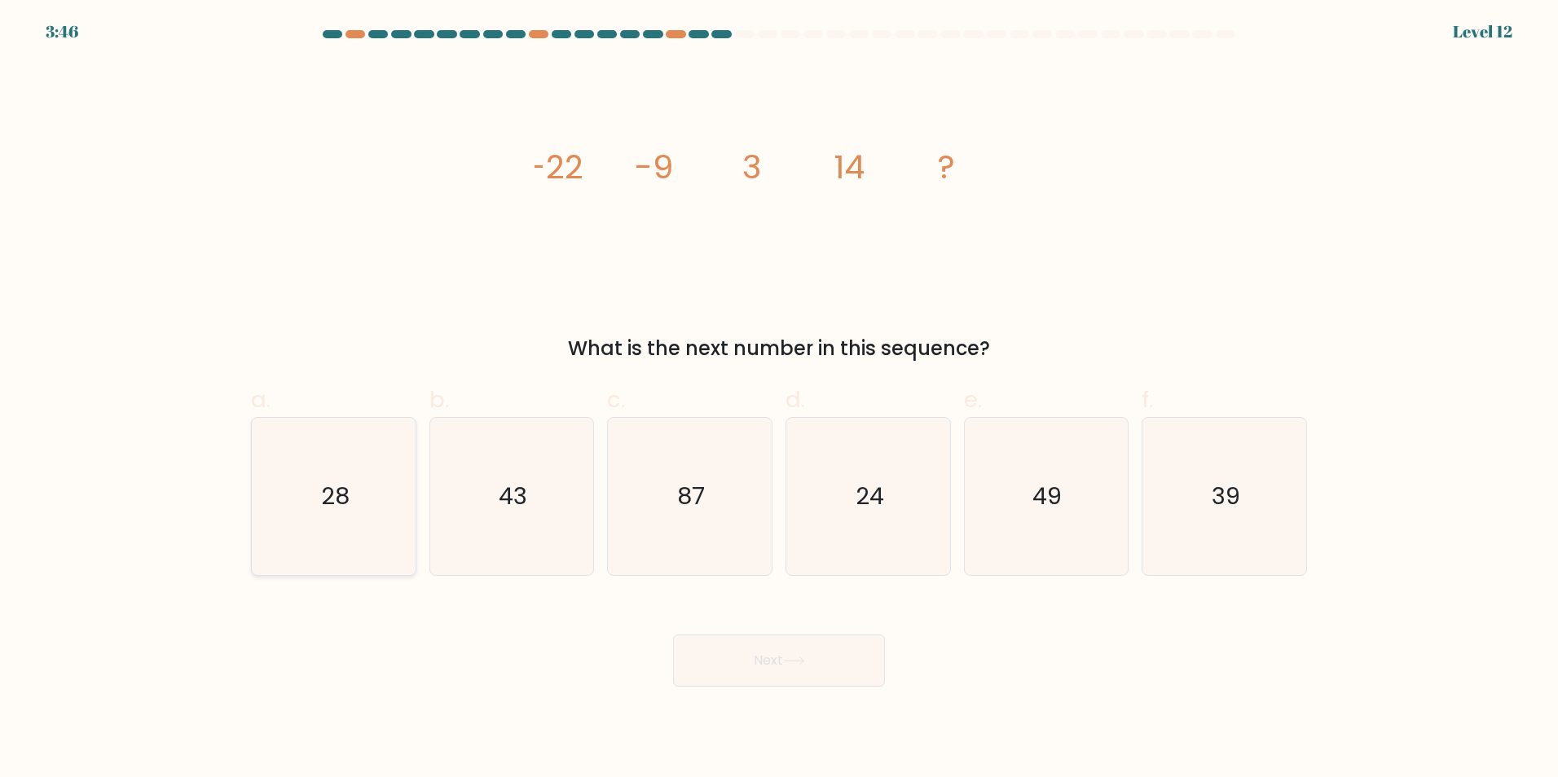
click at [343, 539] on icon "28" at bounding box center [333, 496] width 157 height 157
click at [779, 399] on input "a. 28" at bounding box center [779, 394] width 1 height 11
radio input "true"
click at [838, 649] on button "Next" at bounding box center [779, 661] width 212 height 52
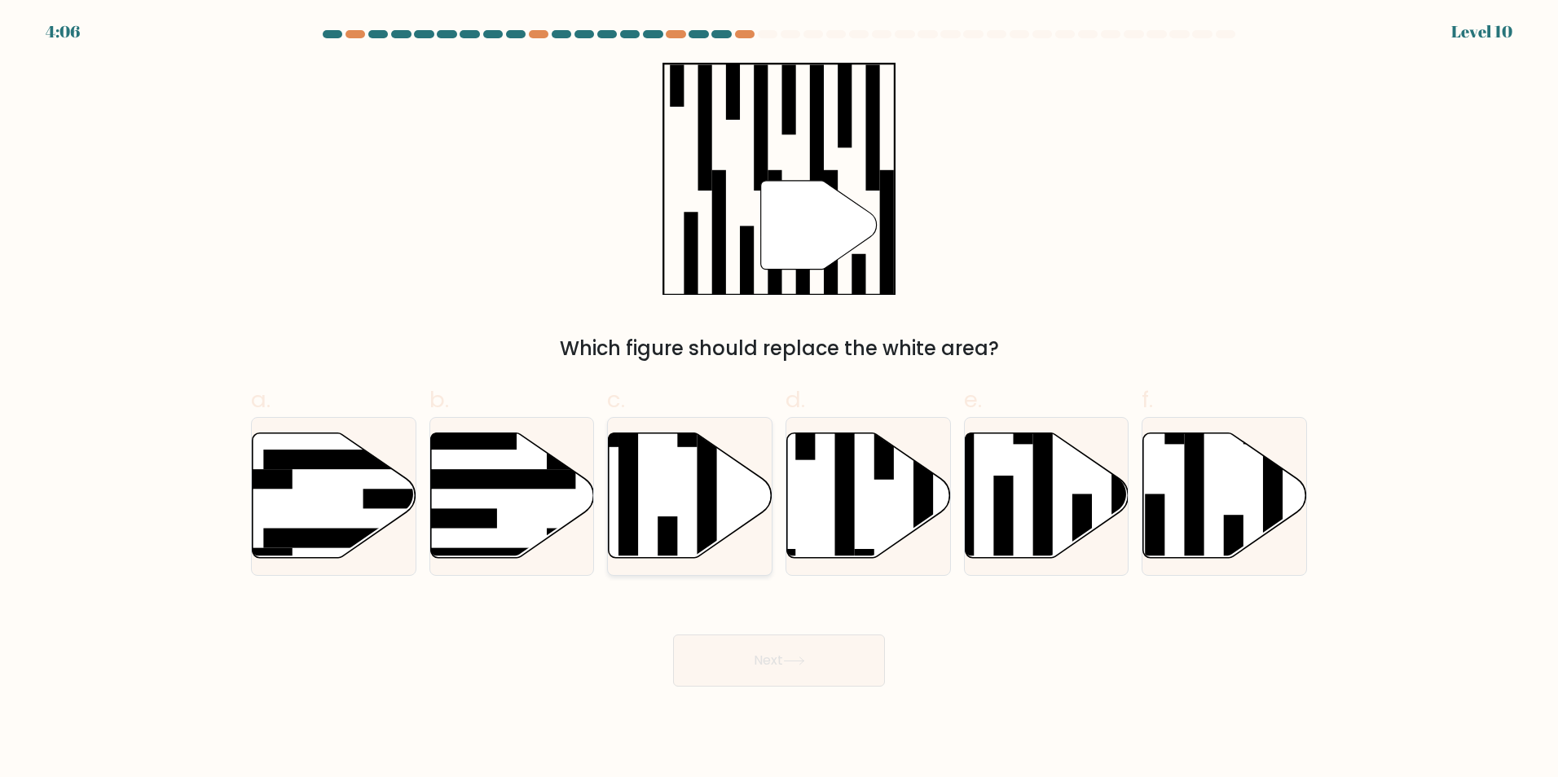
click at [694, 517] on icon at bounding box center [691, 495] width 164 height 125
click at [779, 399] on input "c." at bounding box center [779, 394] width 1 height 11
radio input "true"
click at [856, 667] on button "Next" at bounding box center [779, 661] width 212 height 52
click at [843, 667] on button "Next" at bounding box center [779, 661] width 212 height 52
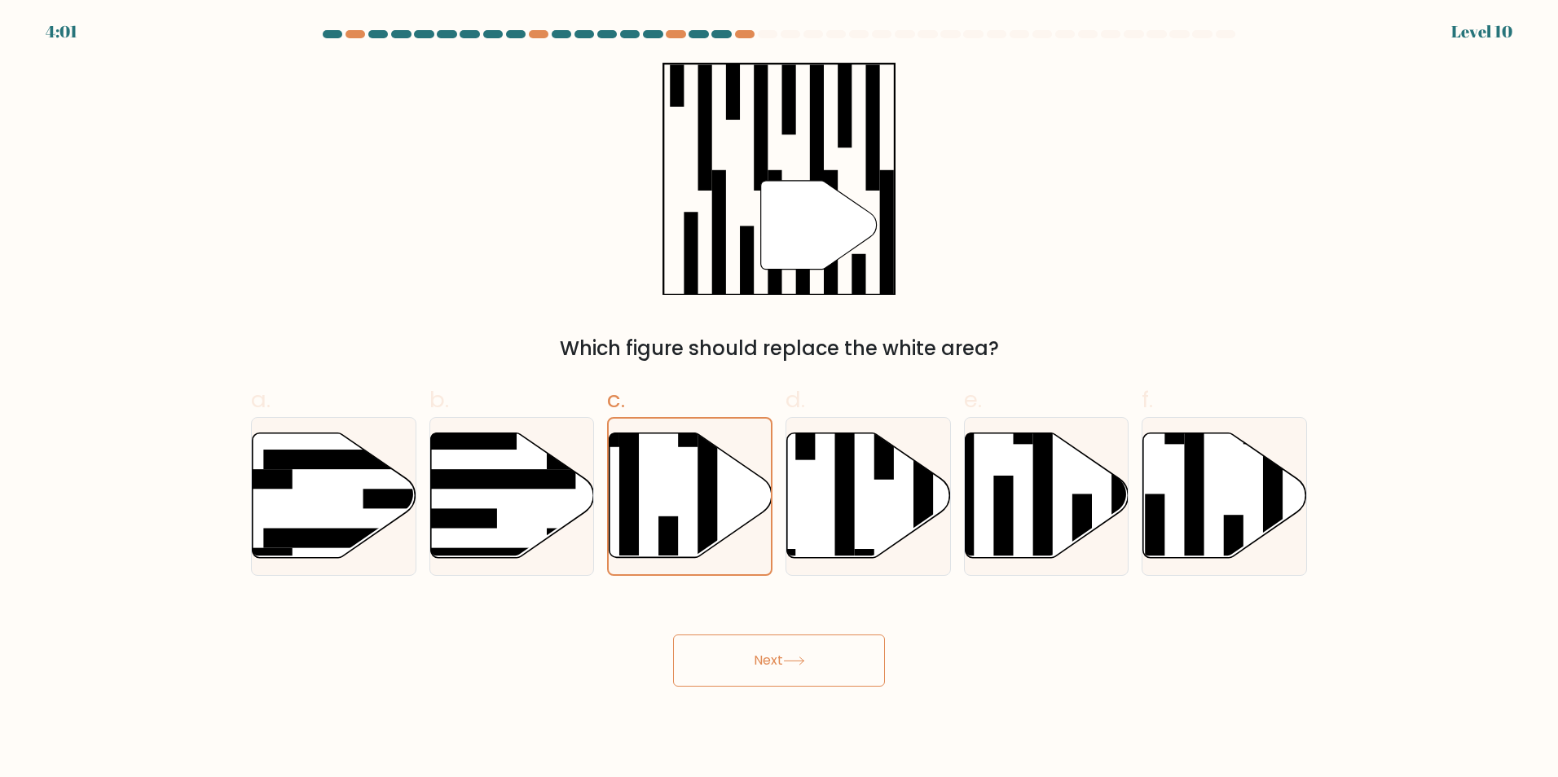
click at [786, 645] on button "Next" at bounding box center [779, 661] width 212 height 52
click at [785, 645] on button "Next" at bounding box center [779, 661] width 212 height 52
click at [799, 651] on button "Next" at bounding box center [779, 661] width 212 height 52
click at [802, 653] on button "Next" at bounding box center [779, 661] width 212 height 52
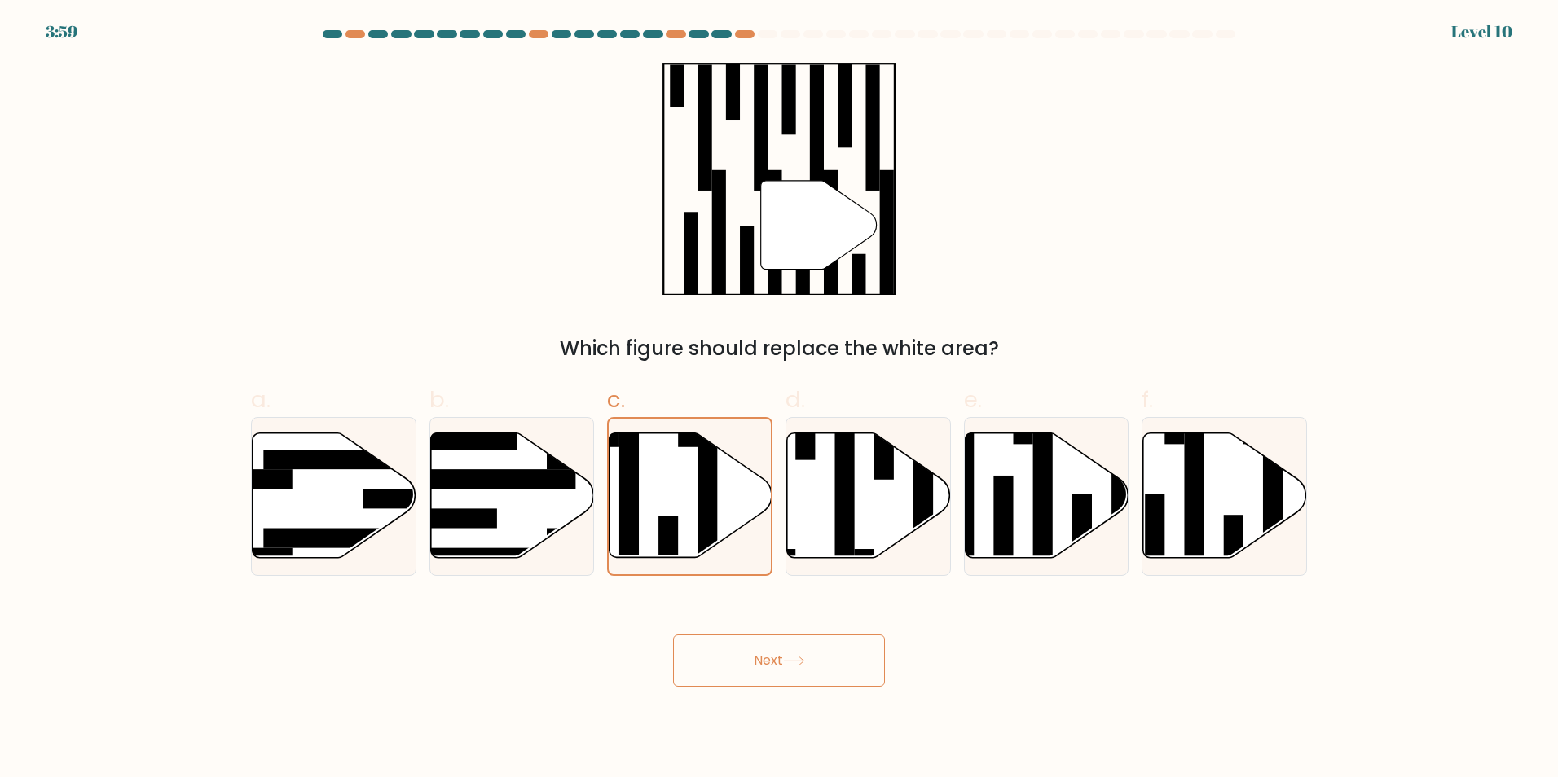
click at [803, 658] on icon at bounding box center [794, 661] width 22 height 9
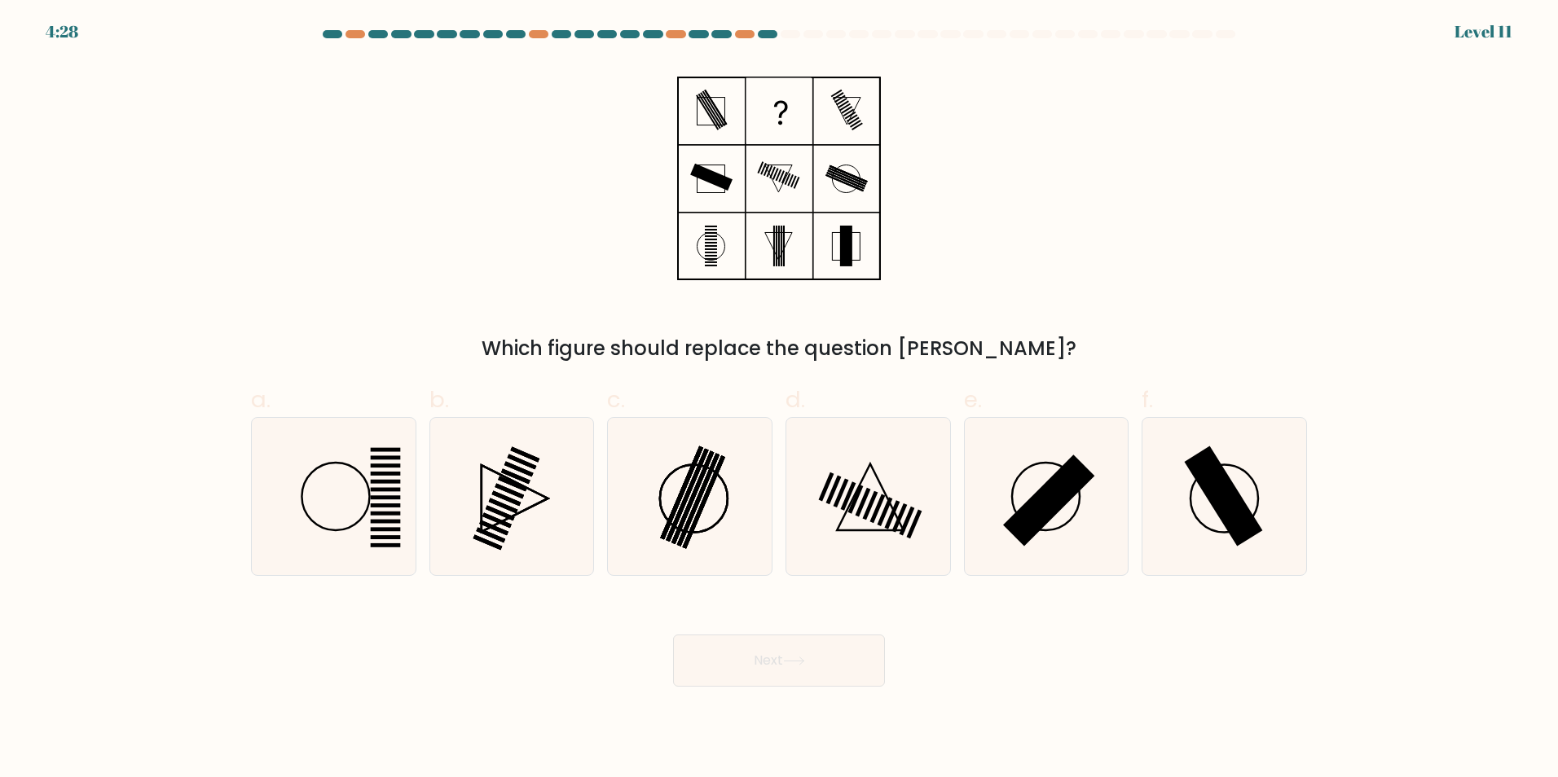
click at [824, 124] on icon at bounding box center [779, 178] width 204 height 233
click at [735, 114] on icon at bounding box center [779, 178] width 204 height 233
click at [777, 103] on icon at bounding box center [781, 113] width 14 height 24
click at [1221, 483] on rect at bounding box center [1224, 496] width 78 height 100
click at [780, 399] on input "f." at bounding box center [779, 394] width 1 height 11
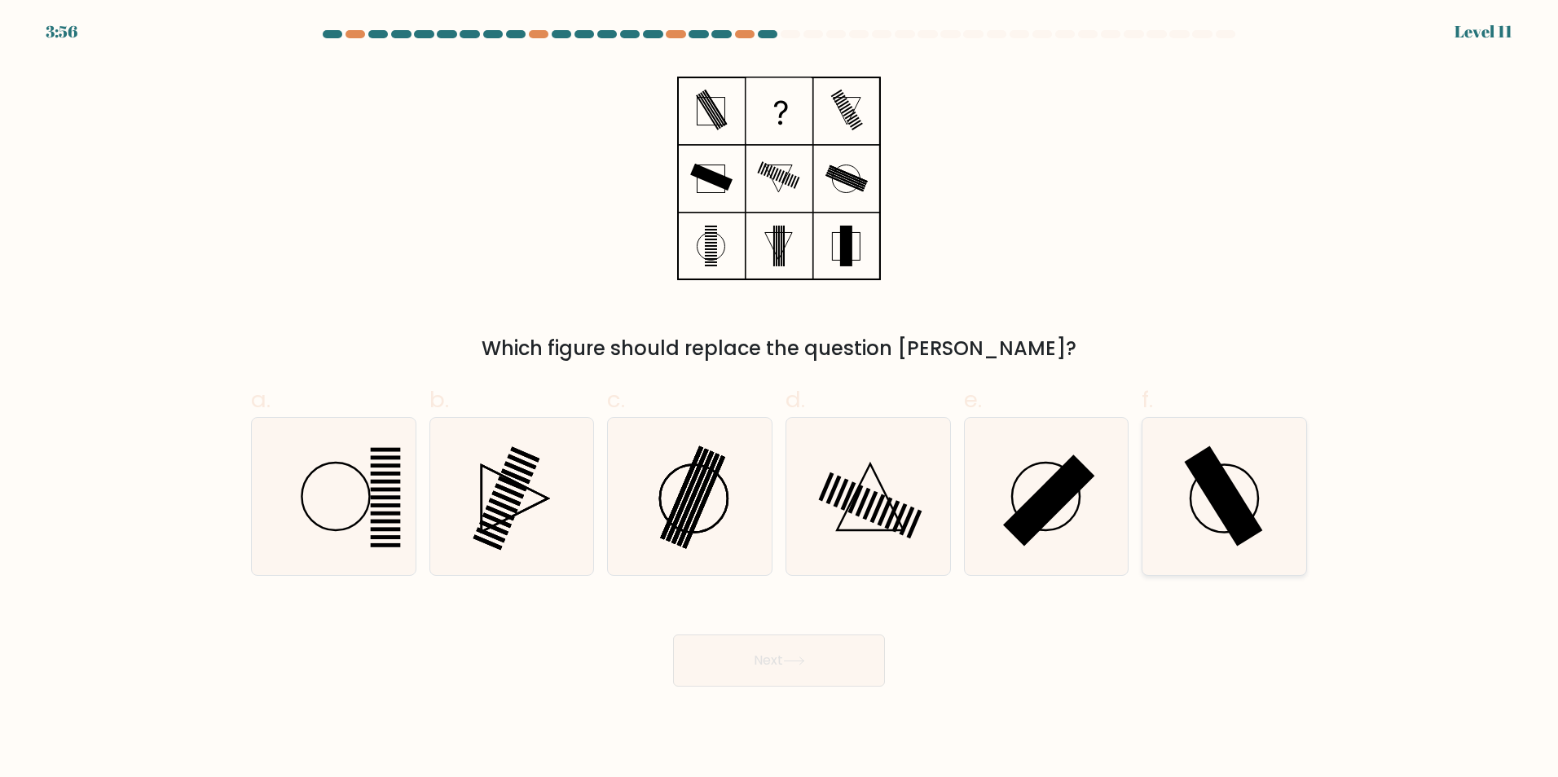
radio input "true"
click at [847, 667] on button "Next" at bounding box center [779, 661] width 212 height 52
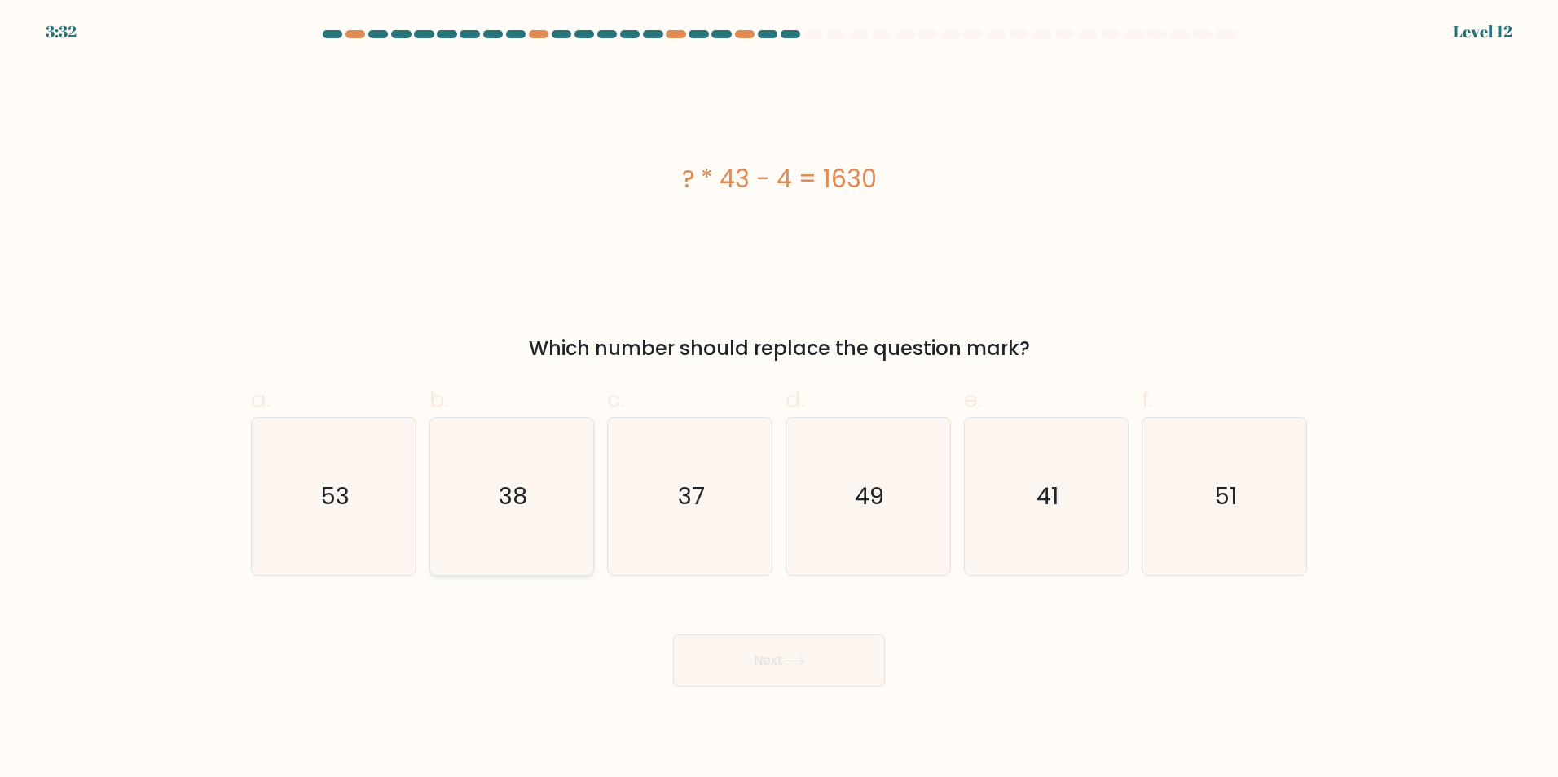
drag, startPoint x: 517, startPoint y: 444, endPoint x: 505, endPoint y: 450, distance: 12.8
click at [515, 444] on icon "38" at bounding box center [511, 496] width 157 height 157
click at [779, 399] on input "b. 38" at bounding box center [779, 394] width 1 height 11
radio input "true"
click at [847, 662] on button "Next" at bounding box center [779, 661] width 212 height 52
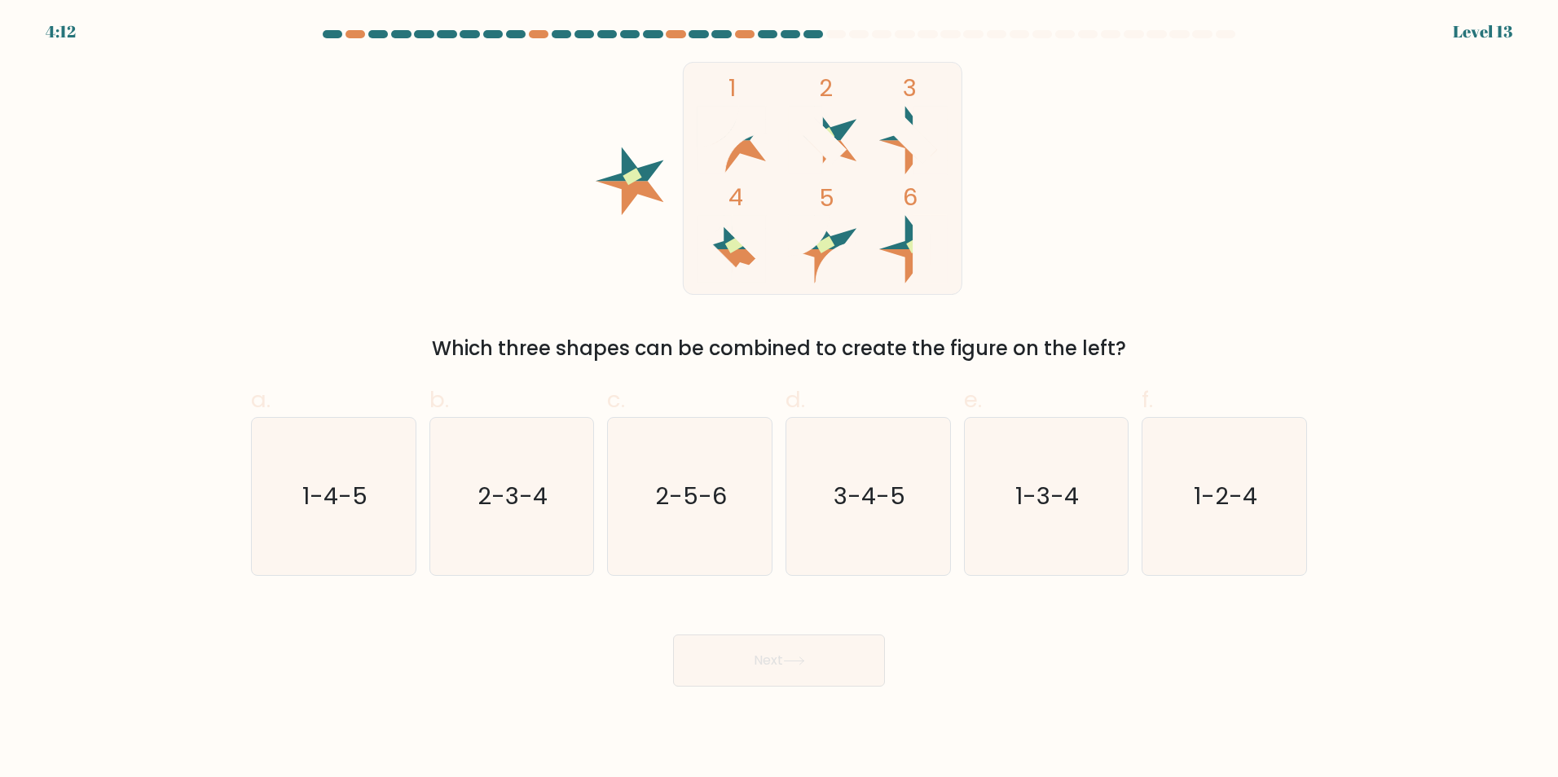
click at [1234, 22] on div "4:12 Level 13" at bounding box center [779, 22] width 1558 height 44
click at [1234, 24] on div "4:12 Level 13" at bounding box center [779, 22] width 1558 height 44
click at [494, 347] on div "Which three shapes can be combined to create the figure on the left?" at bounding box center [779, 348] width 1036 height 29
click at [495, 345] on div "Which three shapes can be combined to create the figure on the left?" at bounding box center [779, 348] width 1036 height 29
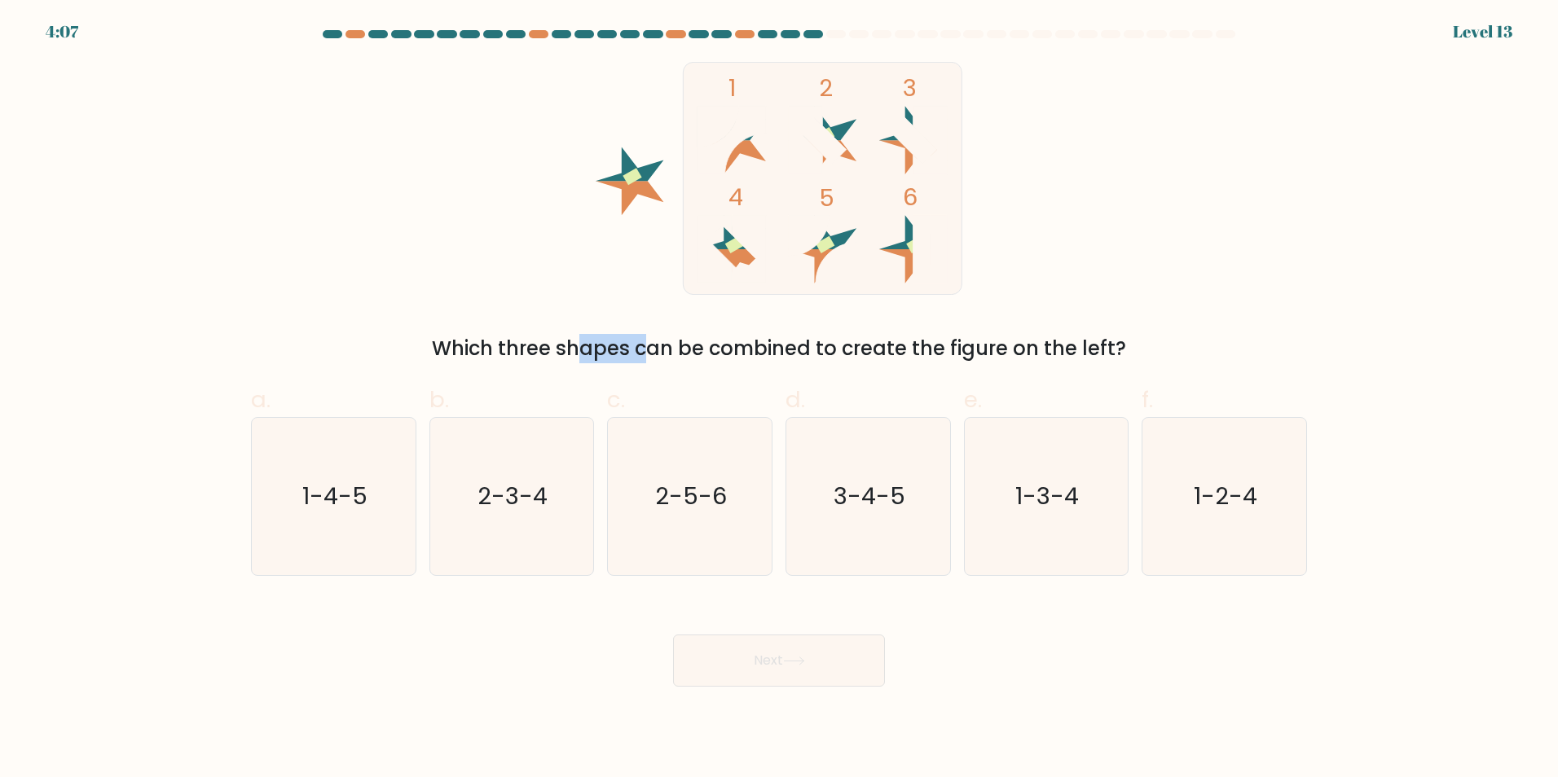
drag, startPoint x: 495, startPoint y: 345, endPoint x: 473, endPoint y: 348, distance: 23.0
click at [473, 348] on div "Which three shapes can be combined to create the figure on the left?" at bounding box center [779, 348] width 1036 height 29
click at [470, 348] on div "Which three shapes can be combined to create the figure on the left?" at bounding box center [779, 348] width 1036 height 29
click at [425, 349] on div "Which three shapes can be combined to create the figure on the left?" at bounding box center [779, 348] width 1036 height 29
click at [828, 243] on rect at bounding box center [825, 244] width 19 height 17
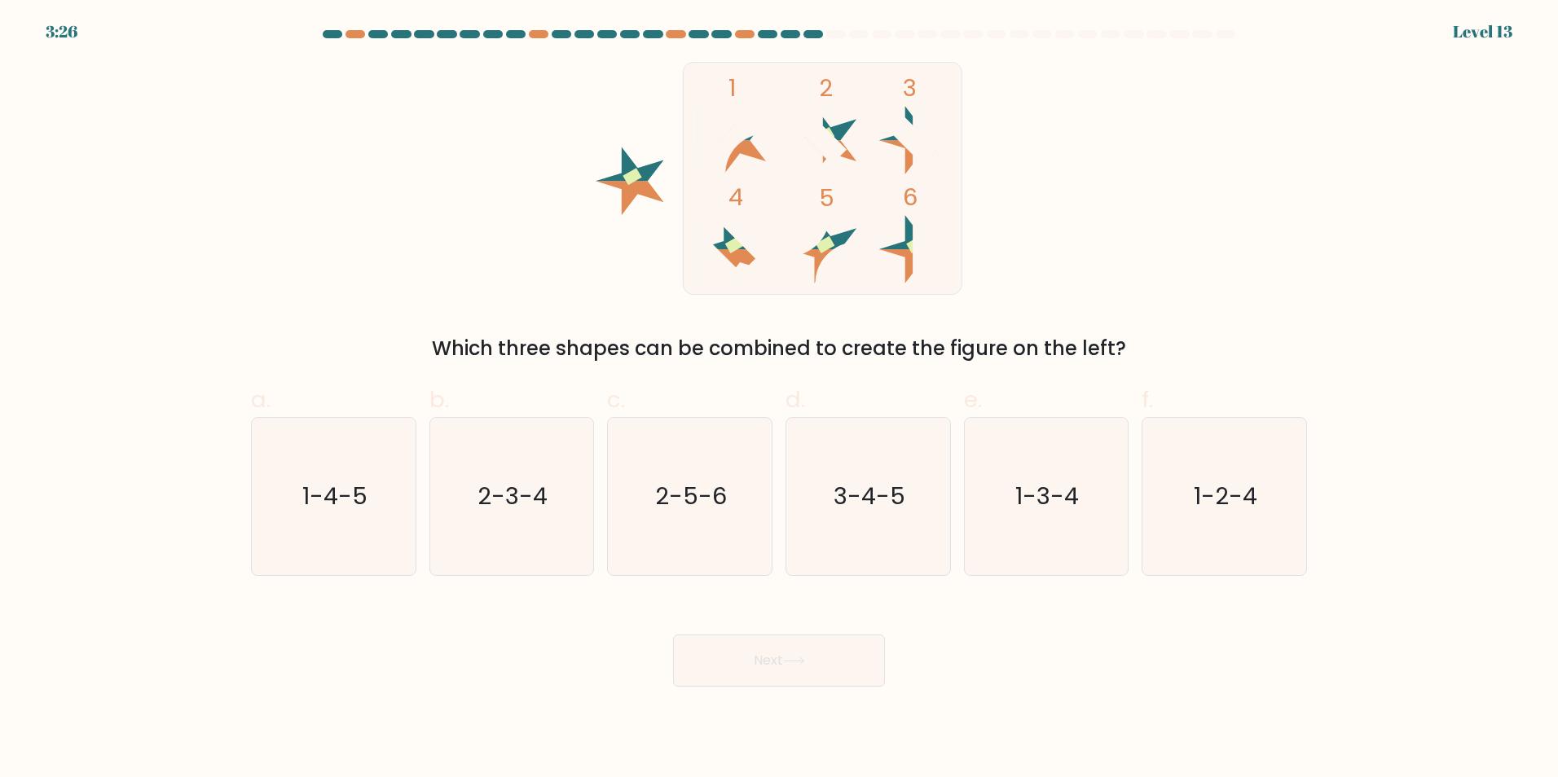
click at [833, 239] on icon at bounding box center [823, 232] width 68 height 34
drag, startPoint x: 711, startPoint y: 135, endPoint x: 803, endPoint y: 152, distance: 93.6
click at [803, 152] on icon "1 2 3 4 5 6" at bounding box center [779, 178] width 438 height 233
click at [847, 244] on icon "1 2 3 4 5 6" at bounding box center [779, 178] width 438 height 233
click at [847, 244] on icon at bounding box center [836, 263] width 41 height 41
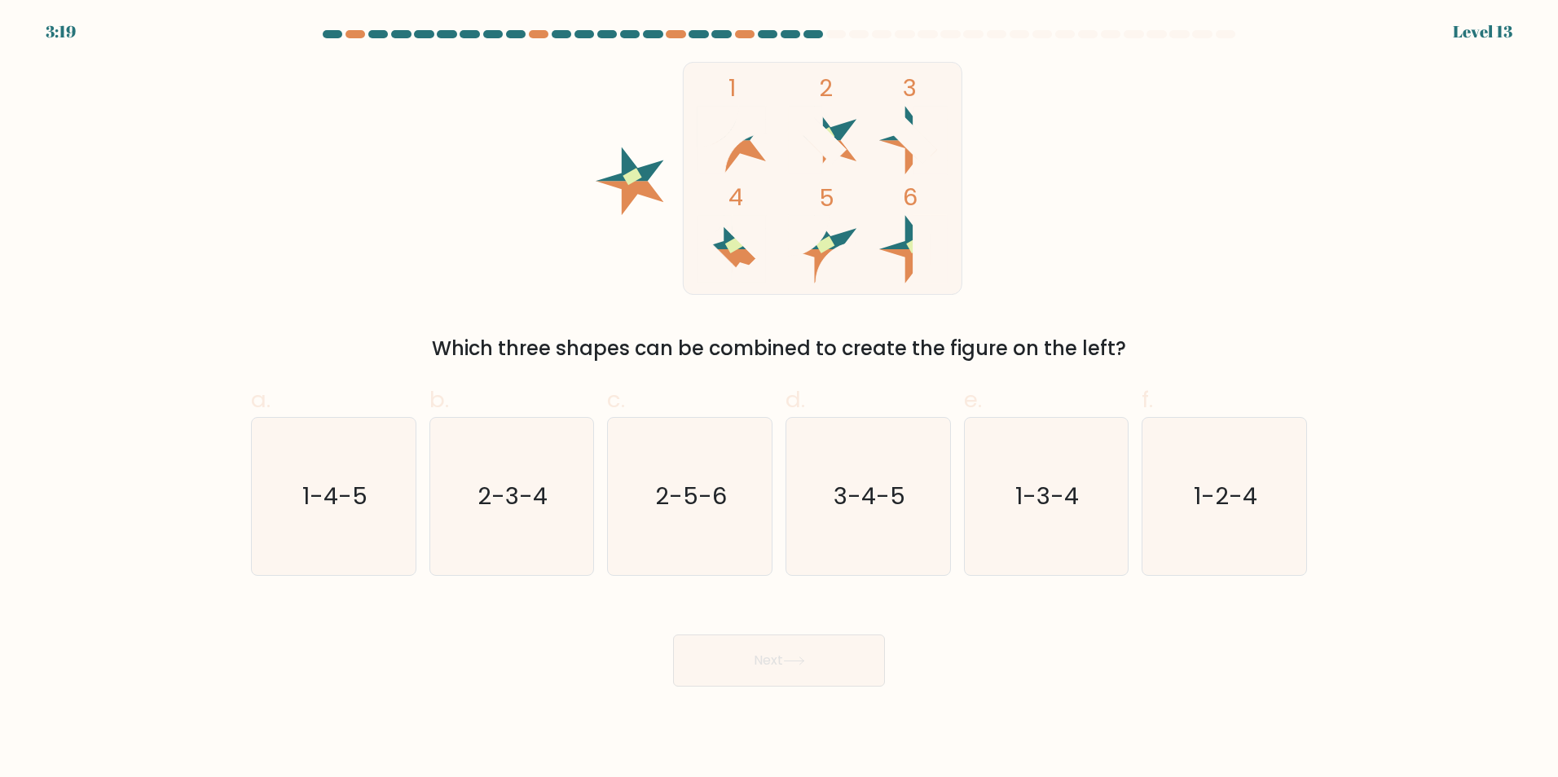
click at [847, 244] on icon at bounding box center [836, 263] width 41 height 41
click at [790, 83] on rect at bounding box center [822, 178] width 279 height 232
drag, startPoint x: 814, startPoint y: 108, endPoint x: 827, endPoint y: 115, distance: 14.6
click at [827, 115] on icon "1 2 3 4 5 6" at bounding box center [779, 178] width 438 height 233
click at [834, 142] on icon at bounding box center [823, 141] width 48 height 48
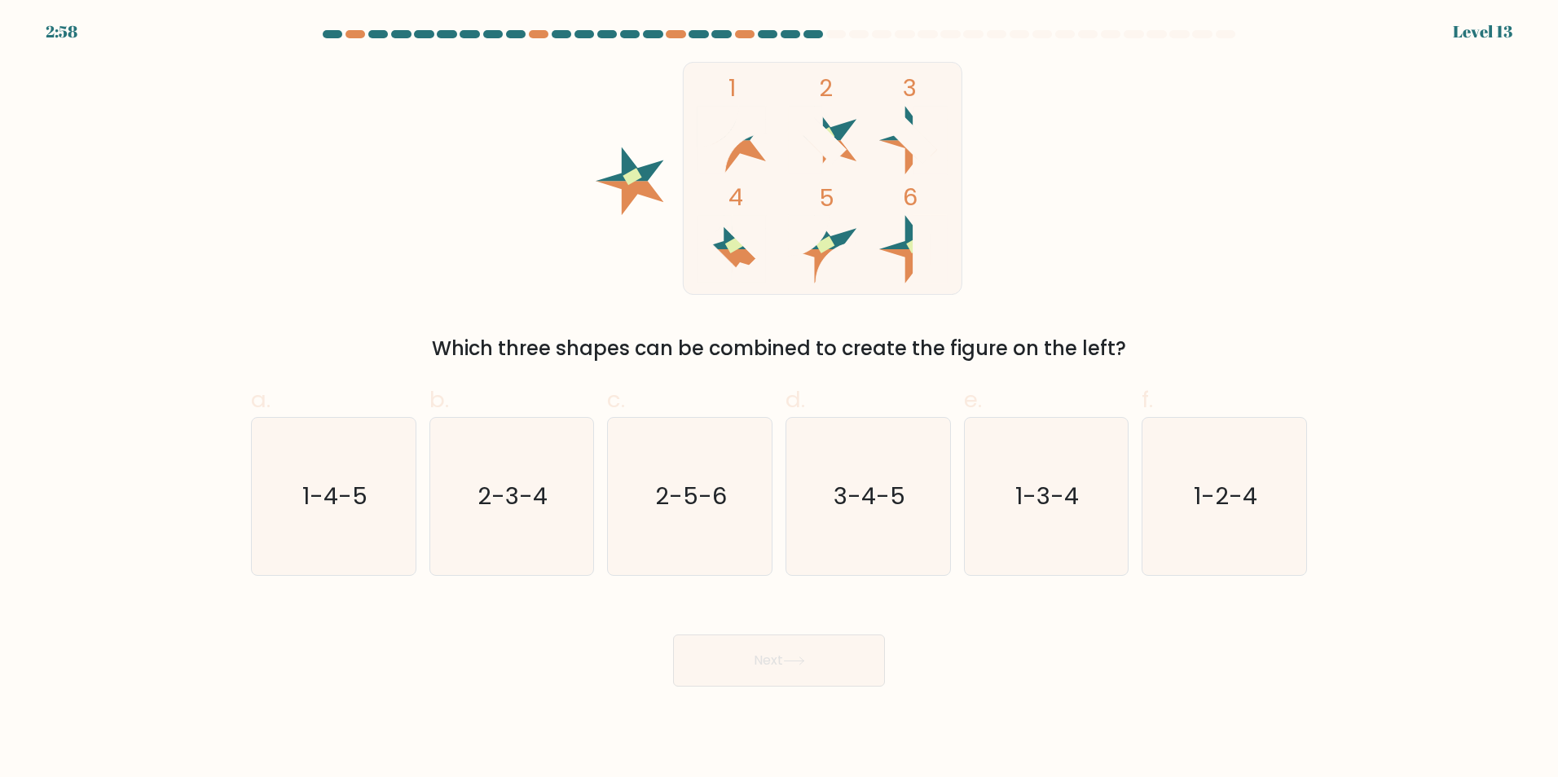
click at [869, 238] on rect at bounding box center [822, 178] width 279 height 232
click at [869, 243] on rect at bounding box center [822, 178] width 279 height 232
drag, startPoint x: 869, startPoint y: 243, endPoint x: 839, endPoint y: 252, distance: 31.5
click at [839, 252] on icon at bounding box center [836, 263] width 41 height 41
click at [838, 247] on icon at bounding box center [836, 263] width 41 height 41
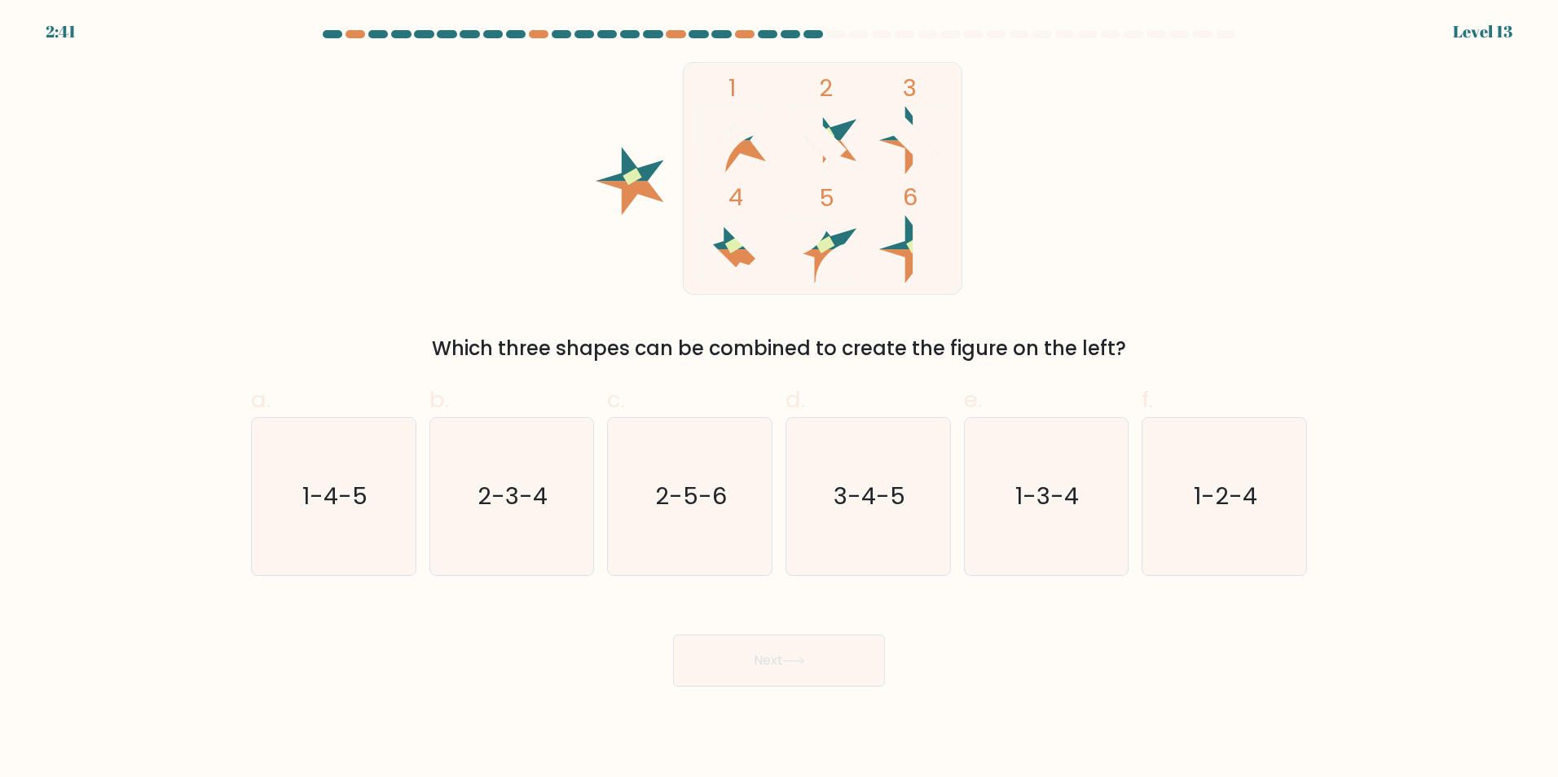
click at [838, 244] on icon at bounding box center [823, 232] width 68 height 34
click at [676, 482] on text "2-5-6" at bounding box center [692, 496] width 72 height 33
click at [779, 399] on input "c. 2-5-6" at bounding box center [779, 394] width 1 height 11
radio input "true"
click at [812, 667] on button "Next" at bounding box center [779, 661] width 212 height 52
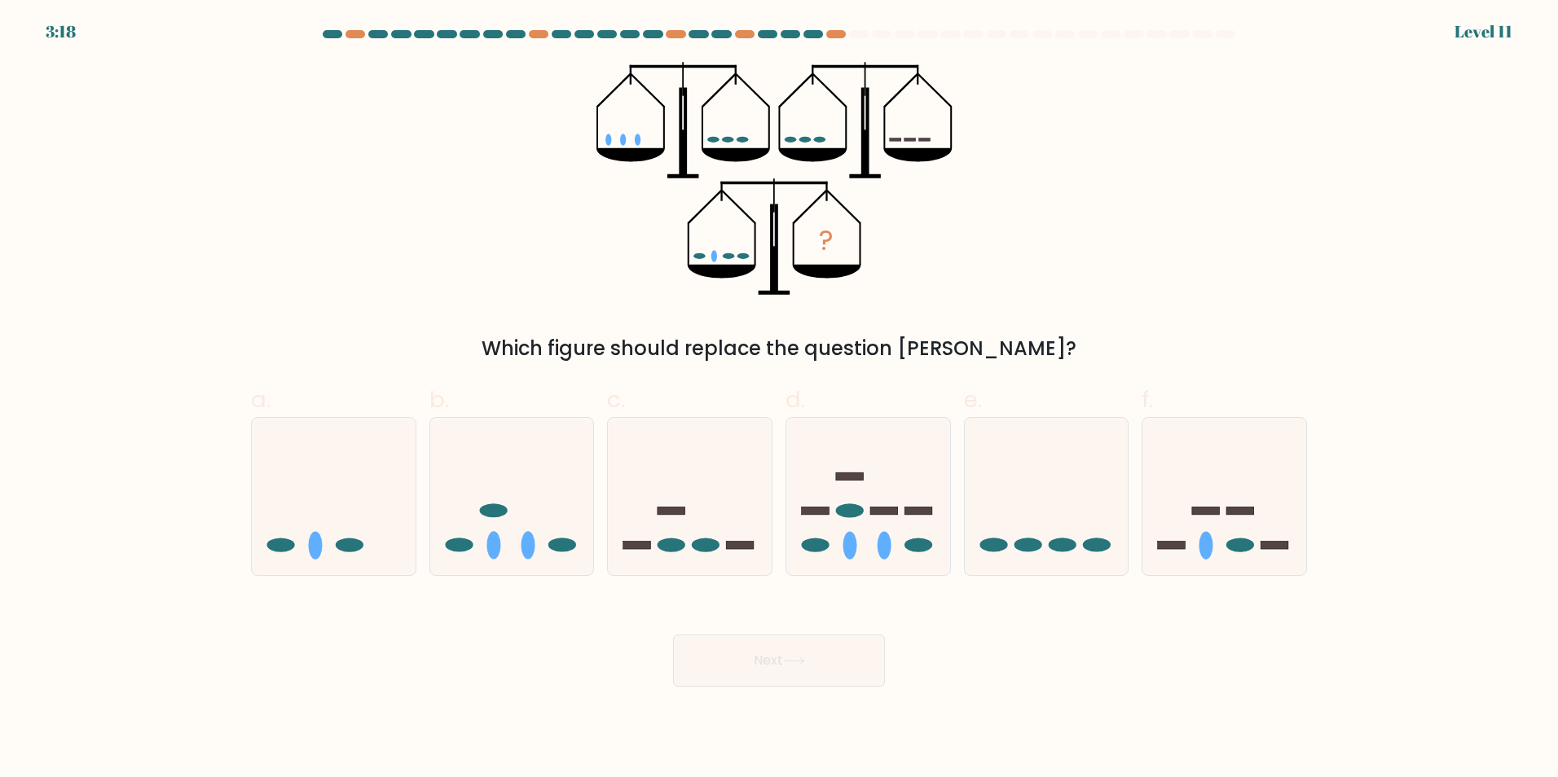
click at [814, 659] on button "Next" at bounding box center [779, 661] width 212 height 52
click at [899, 531] on icon at bounding box center [868, 496] width 164 height 135
click at [780, 399] on input "d." at bounding box center [779, 394] width 1 height 11
radio input "true"
click at [876, 614] on div "Next" at bounding box center [779, 641] width 1076 height 91
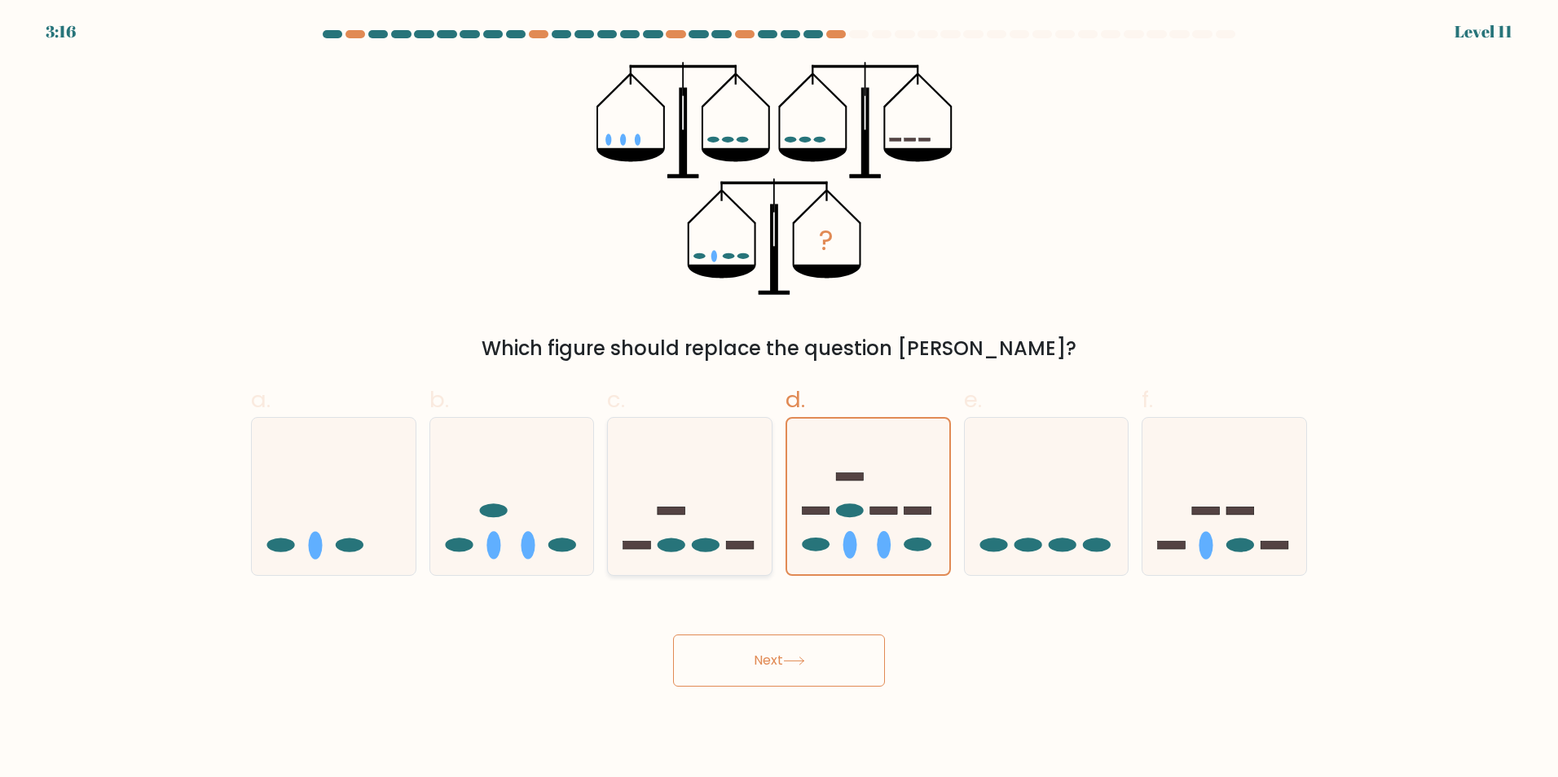
drag, startPoint x: 696, startPoint y: 490, endPoint x: 700, endPoint y: 481, distance: 9.8
click at [696, 489] on icon at bounding box center [690, 496] width 164 height 135
click at [779, 399] on input "c." at bounding box center [779, 394] width 1 height 11
radio input "true"
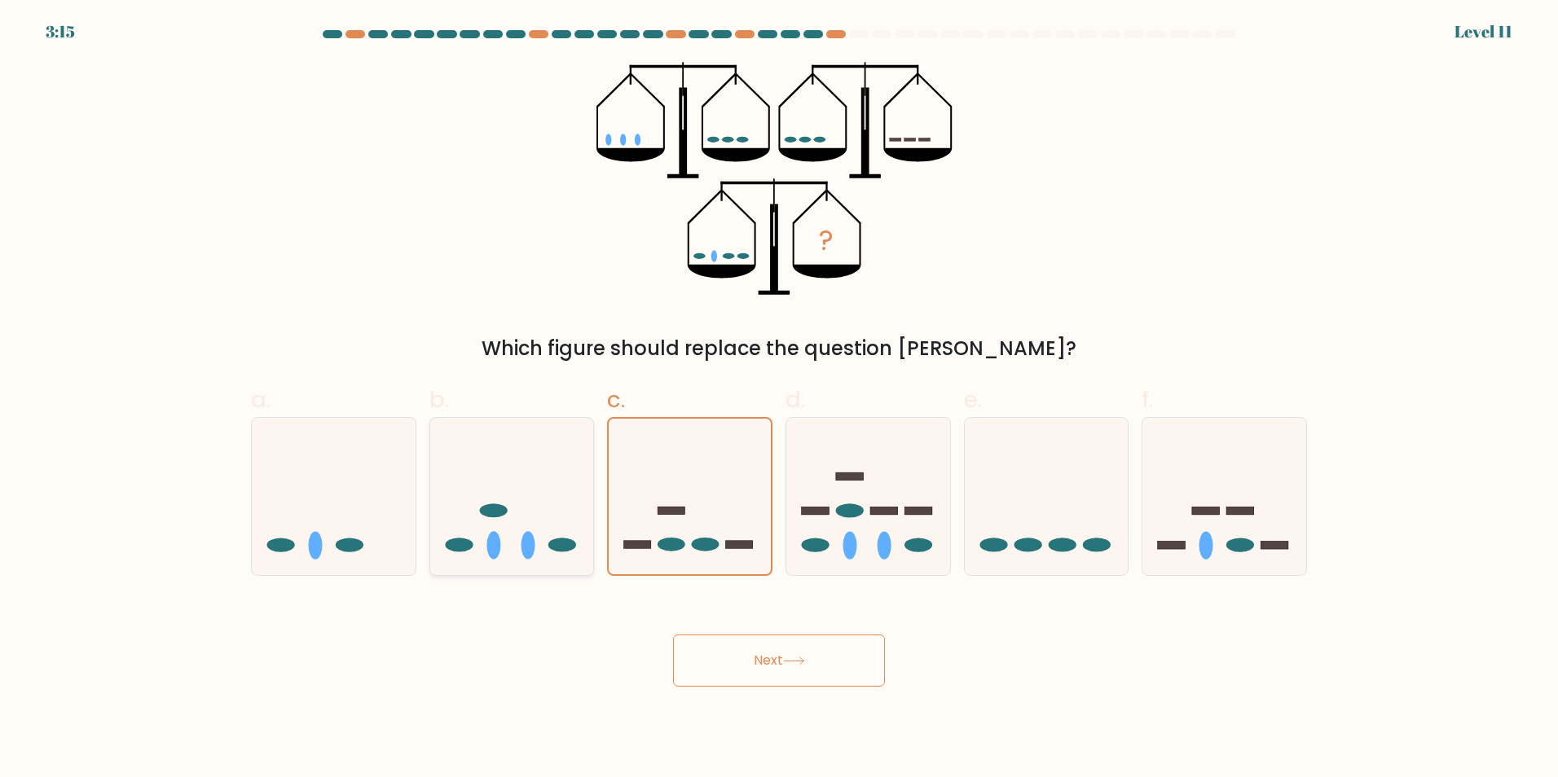
drag, startPoint x: 432, startPoint y: 506, endPoint x: 445, endPoint y: 508, distance: 13.1
click at [432, 507] on icon at bounding box center [512, 496] width 164 height 135
click at [779, 399] on input "b." at bounding box center [779, 394] width 1 height 11
radio input "true"
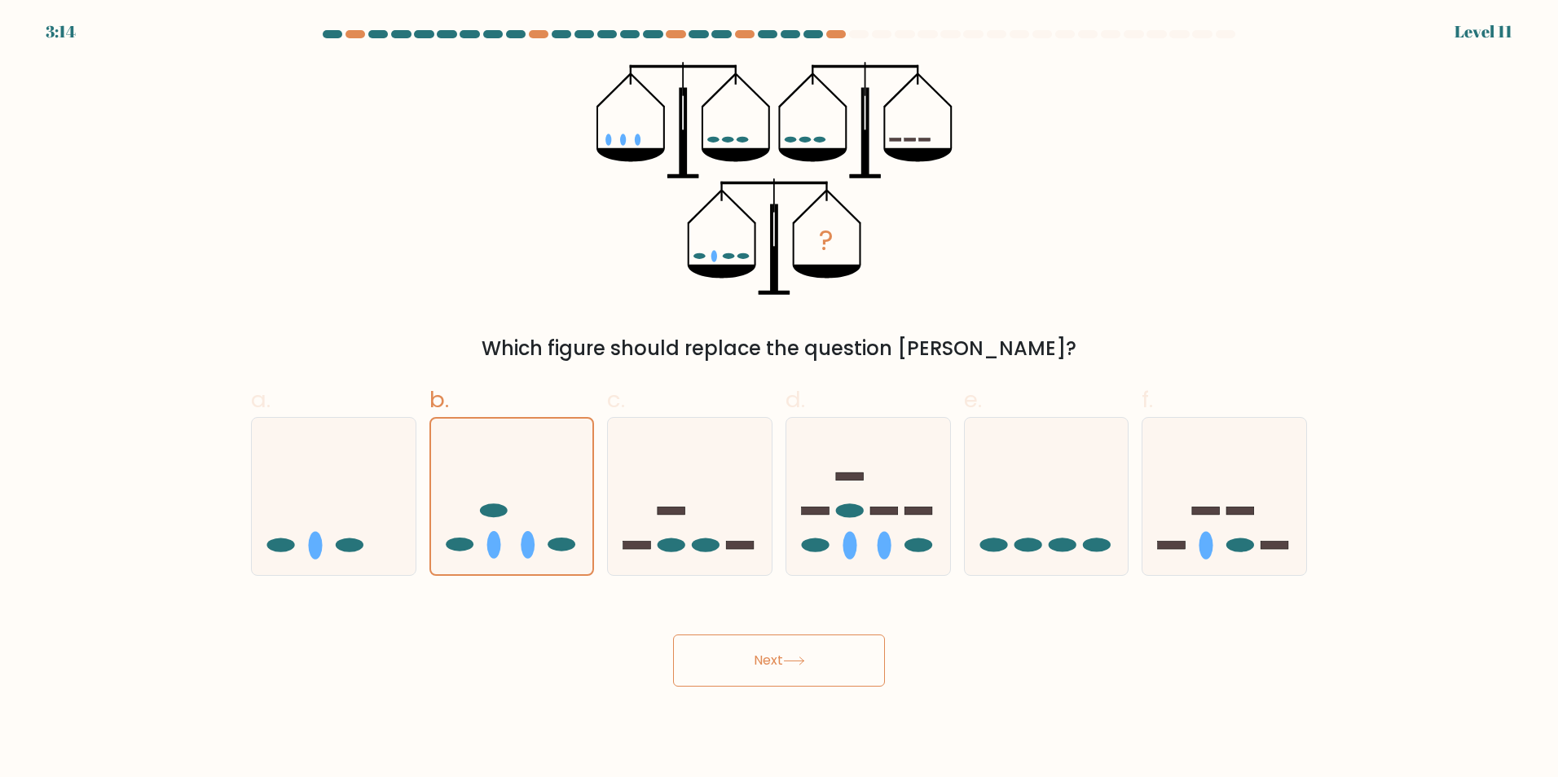
click at [674, 616] on div "Next" at bounding box center [779, 641] width 1076 height 91
click at [734, 647] on button "Next" at bounding box center [779, 661] width 212 height 52
